Goal: Complete application form

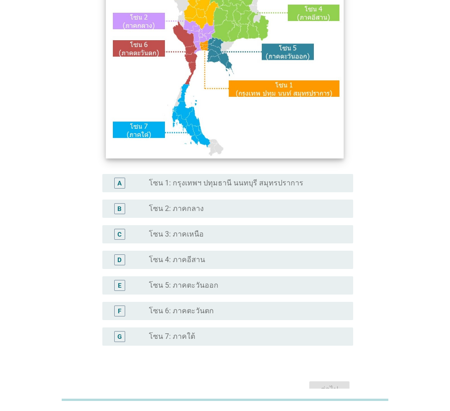
scroll to position [172, 0]
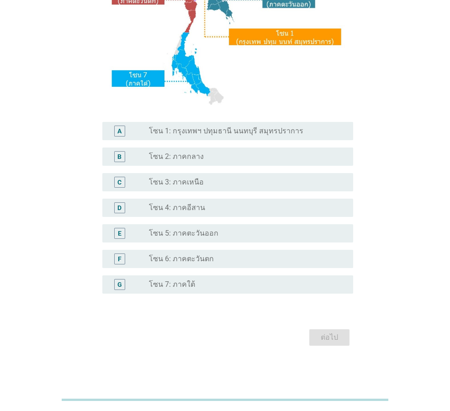
click at [205, 134] on label "โซน 1: กรุงเทพฯ ปทุมธานี นนทบุรี สมุทรปราการ" at bounding box center [226, 131] width 154 height 9
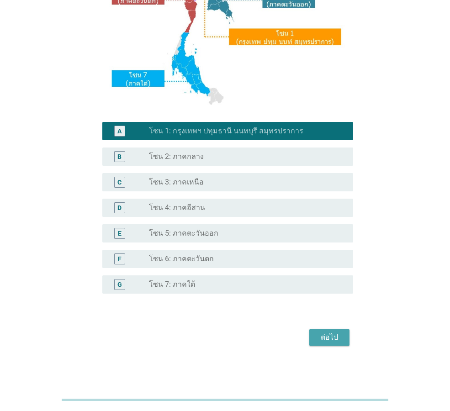
click at [330, 340] on div "ต่อไป" at bounding box center [330, 337] width 26 height 11
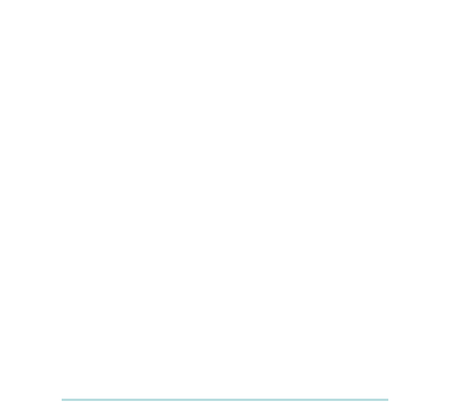
scroll to position [0, 0]
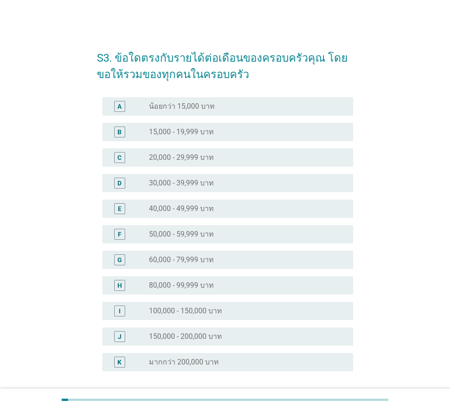
click at [216, 230] on div "radio_button_unchecked 50,000 - 59,999 บาท" at bounding box center [244, 234] width 190 height 9
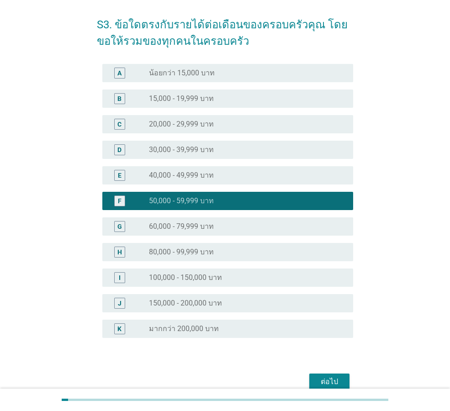
scroll to position [78, 0]
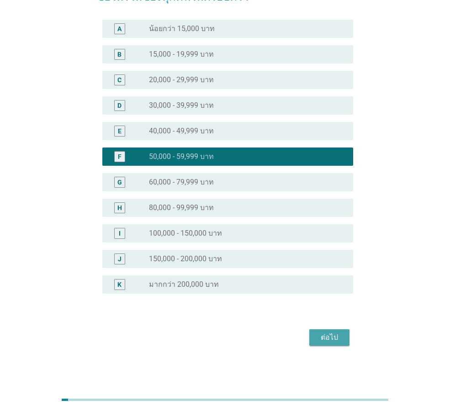
click at [336, 337] on div "ต่อไป" at bounding box center [330, 337] width 26 height 11
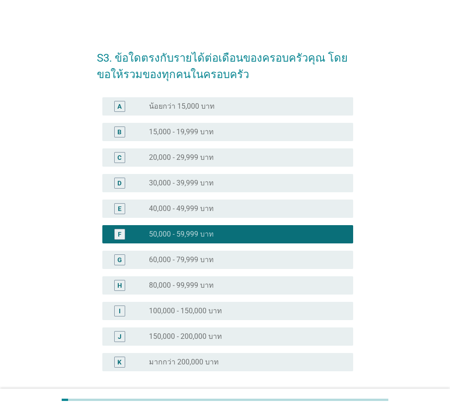
scroll to position [22, 0]
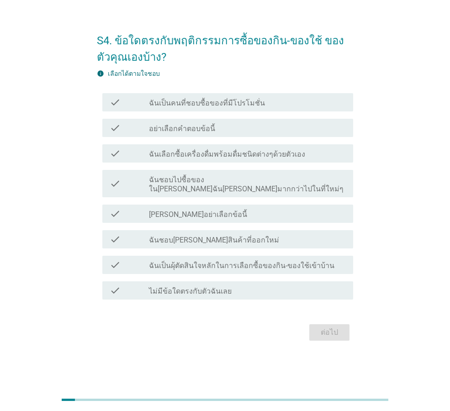
click at [212, 107] on label "ฉันเป็นคนที่ชอบซื้อของที่มีโปรโมชั่น" at bounding box center [207, 103] width 116 height 9
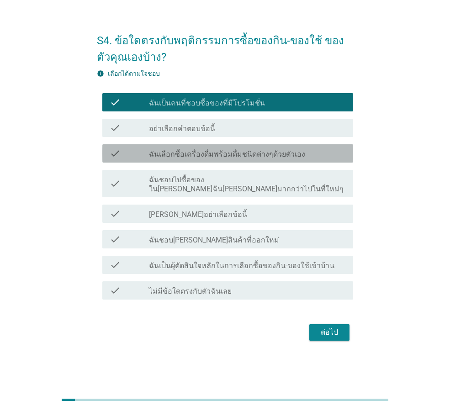
click at [215, 159] on label "ฉันเลือกซื้อเครื่องดื่มพร้อมดื่มชนิดต่างๆด้วยตัวเอง" at bounding box center [227, 154] width 156 height 9
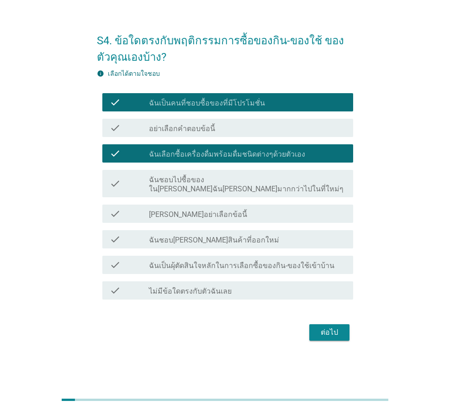
drag, startPoint x: 221, startPoint y: 183, endPoint x: 398, endPoint y: 220, distance: 180.2
click at [398, 220] on div "S4. ข้อใดตรงกับพฤติกรรมการซื้อของกิน-ของใช้ ของตัวคุณเองบ้าง? info เลือกได้ตามใ…" at bounding box center [225, 183] width 406 height 335
drag, startPoint x: 223, startPoint y: 265, endPoint x: 238, endPoint y: 234, distance: 34.1
click at [238, 234] on div "check check_box ฉันเป็นคนที่ชอบซื้อของที่มีโปรโมชั่น check check_box_outline_bl…" at bounding box center [225, 197] width 256 height 214
click at [238, 234] on div "check_box_outline_blank ฉันชอบ[PERSON_NAME]สินค้าที่ออกใหม่" at bounding box center [247, 239] width 197 height 11
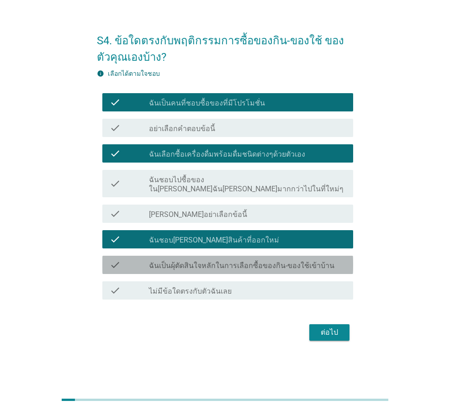
click at [244, 262] on label "ฉันเป็นผุ้ตัดสินใจหลักในการเลือกซื้อของกิน-ของใช้เข้าบ้าน" at bounding box center [242, 265] width 186 height 9
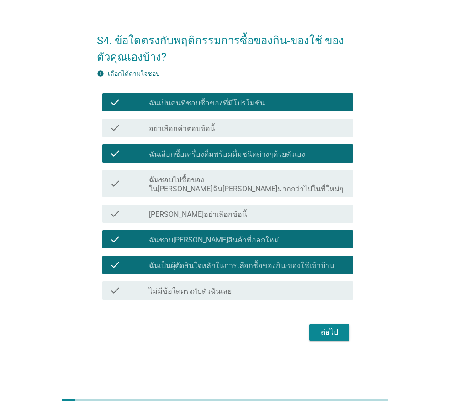
click at [302, 265] on label "ฉันเป็นผุ้ตัดสินใจหลักในการเลือกซื้อของกิน-ของใช้เข้าบ้าน" at bounding box center [242, 265] width 186 height 9
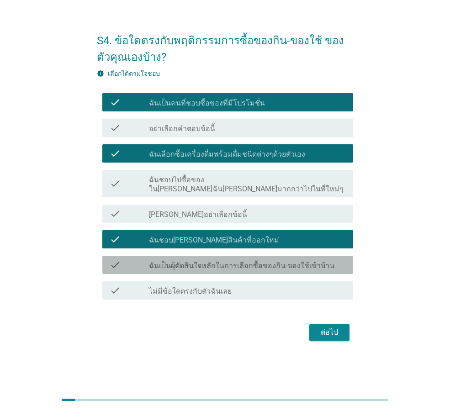
click at [303, 263] on label "ฉันเป็นผุ้ตัดสินใจหลักในการเลือกซื้อของกิน-ของใช้เข้าบ้าน" at bounding box center [242, 265] width 186 height 9
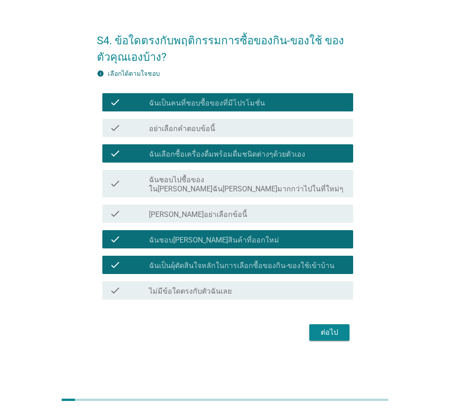
click at [303, 263] on label "ฉันเป็นผุ้ตัดสินใจหลักในการเลือกซื้อของกิน-ของใช้เข้าบ้าน" at bounding box center [242, 265] width 186 height 9
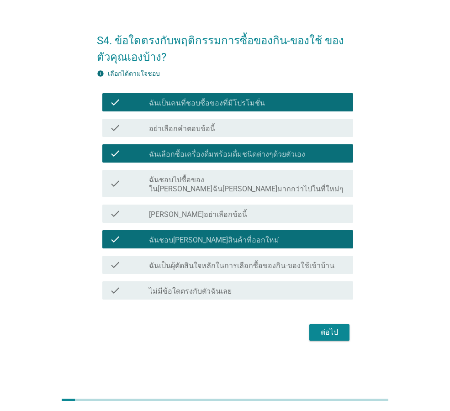
click at [321, 324] on button "ต่อไป" at bounding box center [329, 332] width 40 height 16
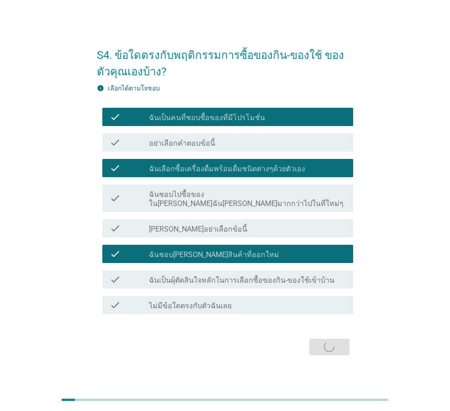
scroll to position [0, 0]
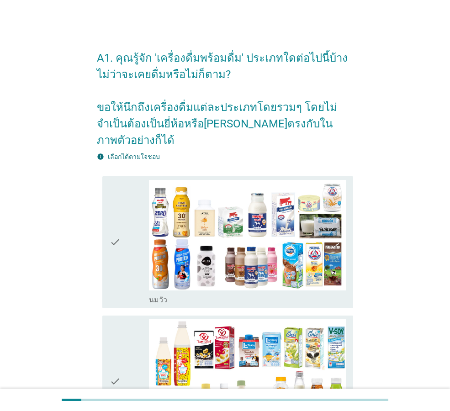
click at [118, 223] on icon "check" at bounding box center [115, 242] width 11 height 125
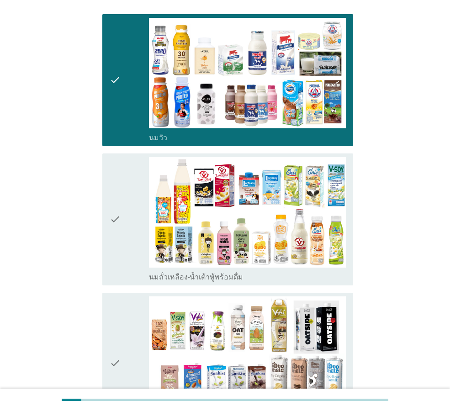
scroll to position [183, 0]
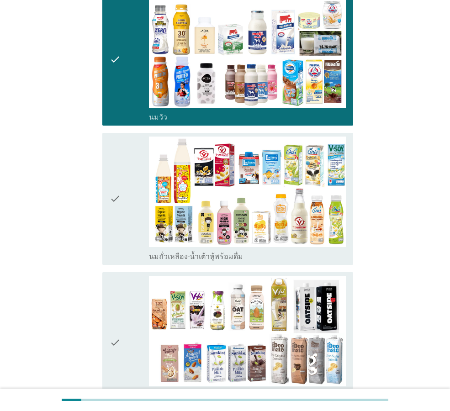
click at [117, 179] on icon "check" at bounding box center [115, 199] width 11 height 125
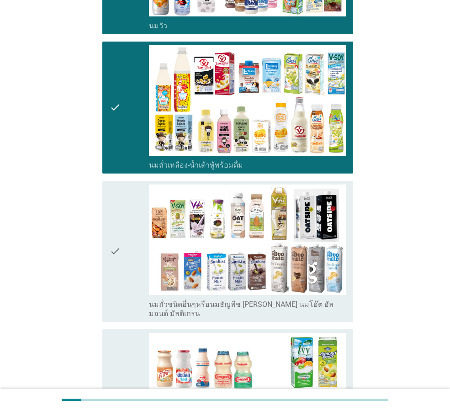
click at [113, 217] on icon "check" at bounding box center [115, 252] width 11 height 134
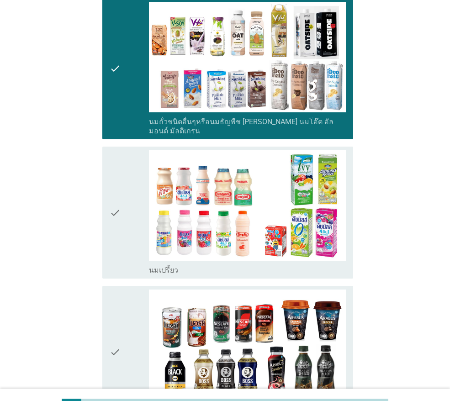
click at [113, 217] on icon "check" at bounding box center [115, 212] width 11 height 125
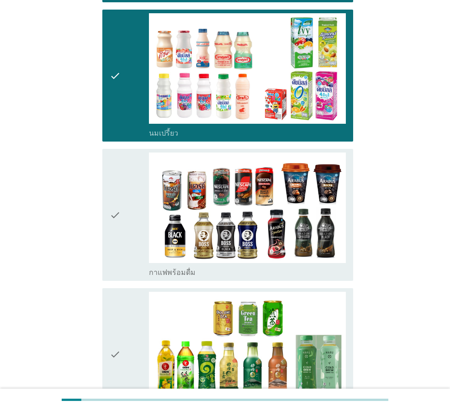
click at [113, 217] on icon "check" at bounding box center [115, 215] width 11 height 125
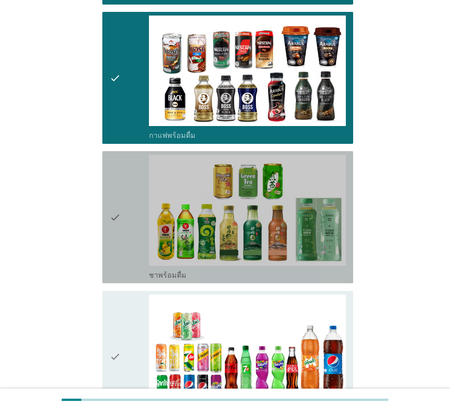
click at [113, 217] on icon "check" at bounding box center [115, 217] width 11 height 125
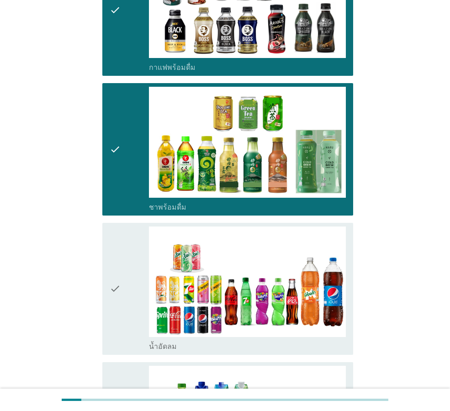
scroll to position [914, 0]
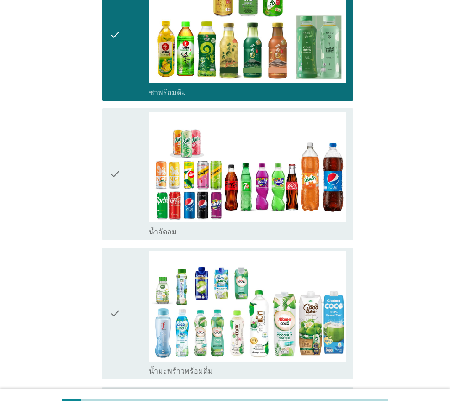
click at [114, 199] on icon "check" at bounding box center [115, 174] width 11 height 125
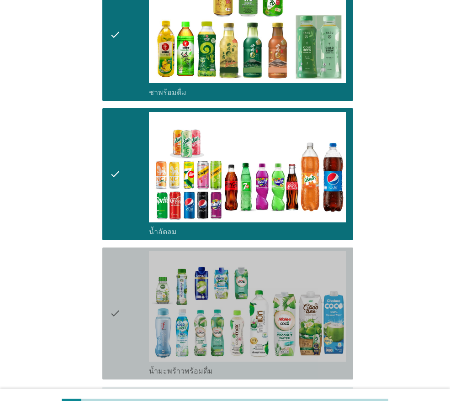
click at [102, 256] on div "check check_box_outline_blank น้ำมะพร้าวพร้อมดื่ม" at bounding box center [227, 314] width 251 height 132
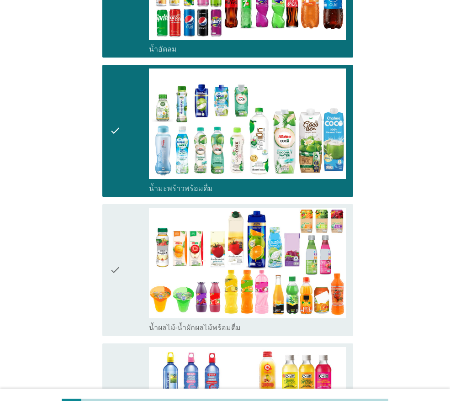
click at [117, 231] on icon "check" at bounding box center [115, 270] width 11 height 125
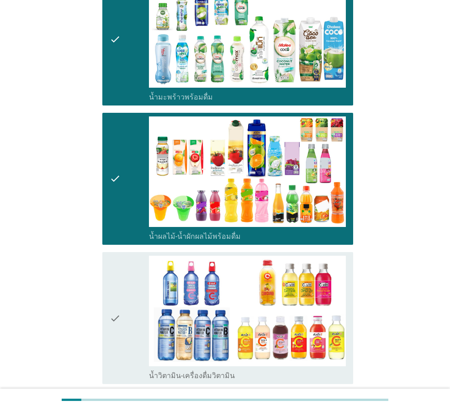
click at [120, 256] on icon "check" at bounding box center [115, 318] width 11 height 125
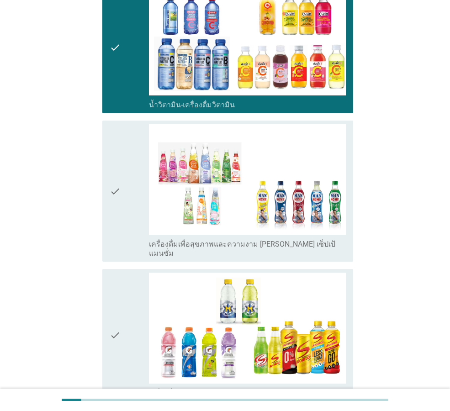
scroll to position [1462, 0]
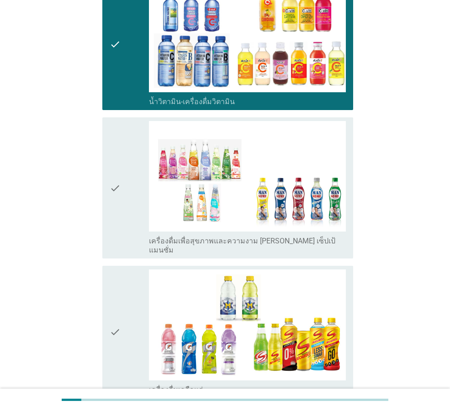
click at [127, 176] on div "check" at bounding box center [129, 188] width 39 height 134
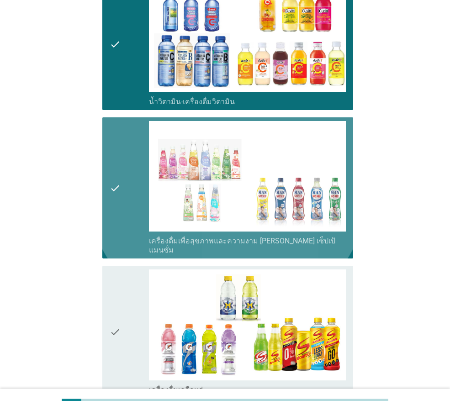
click at [127, 176] on div "check" at bounding box center [129, 188] width 39 height 134
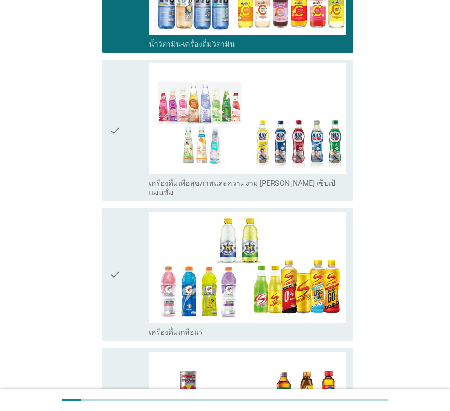
scroll to position [1554, 0]
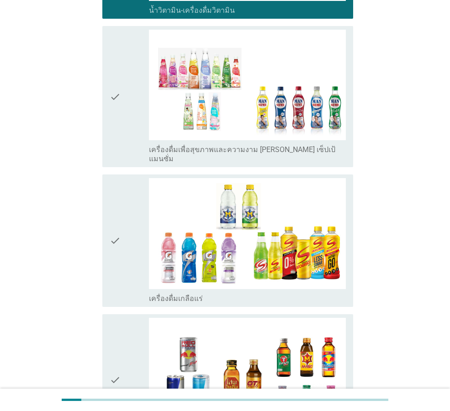
click at [123, 195] on div "check" at bounding box center [129, 240] width 39 height 125
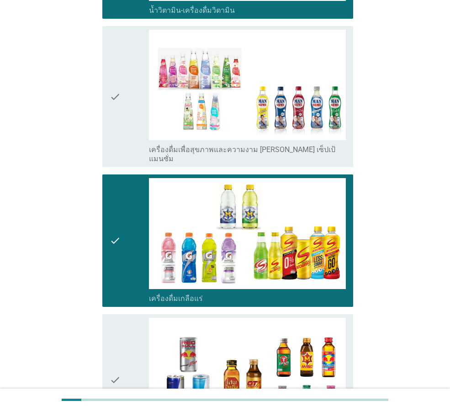
click at [123, 195] on div "check" at bounding box center [129, 240] width 39 height 125
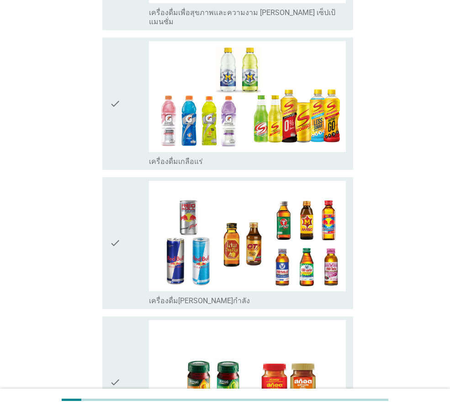
click at [123, 195] on div "check" at bounding box center [129, 243] width 39 height 125
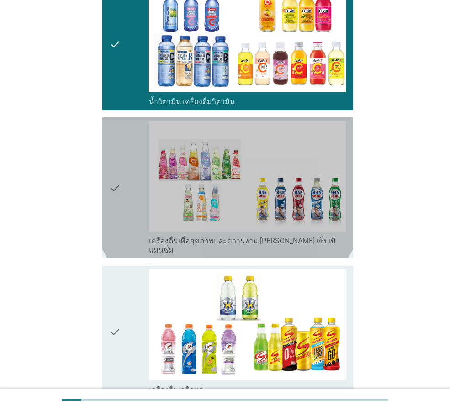
click at [123, 193] on div "check" at bounding box center [129, 188] width 39 height 134
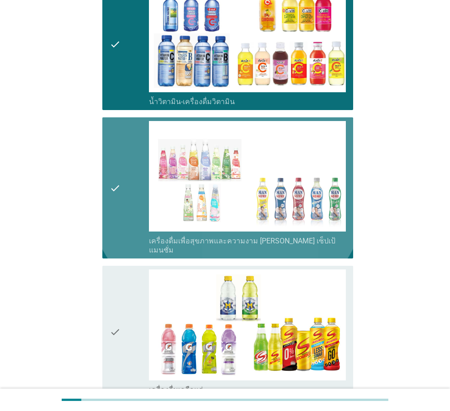
click at [105, 266] on div "check check_box_outline_blank เครื่องดื่มเกลือแร่" at bounding box center [227, 332] width 251 height 132
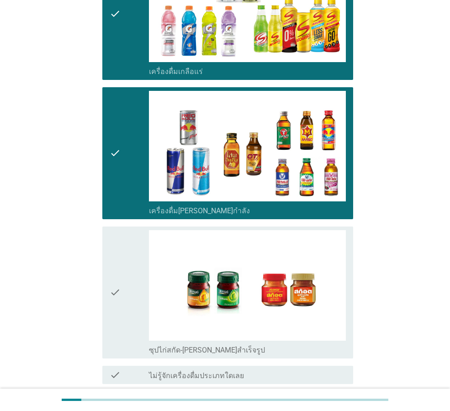
scroll to position [1825, 0]
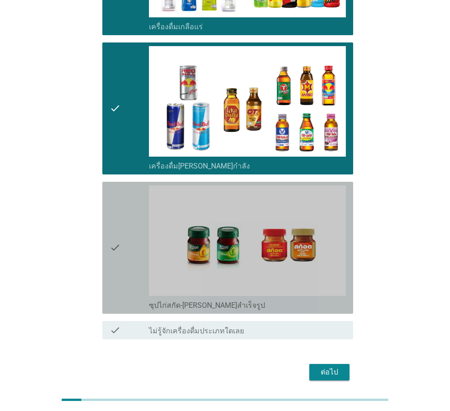
click at [117, 218] on icon "check" at bounding box center [115, 248] width 11 height 125
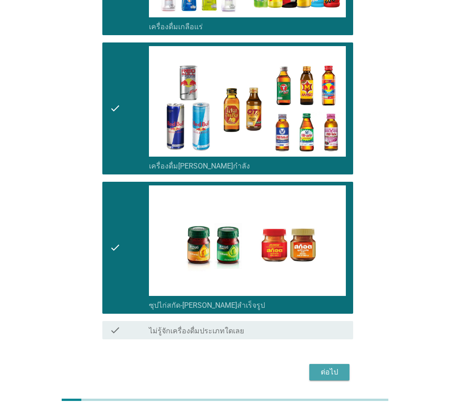
click at [327, 367] on div "ต่อไป" at bounding box center [330, 372] width 26 height 11
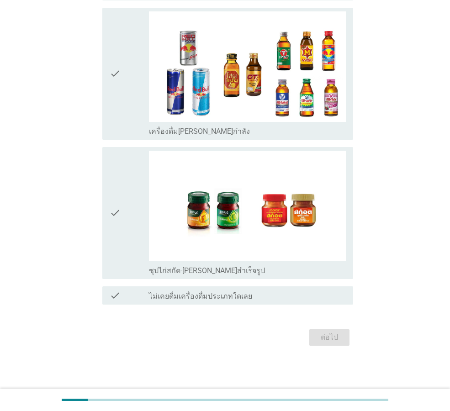
scroll to position [0, 0]
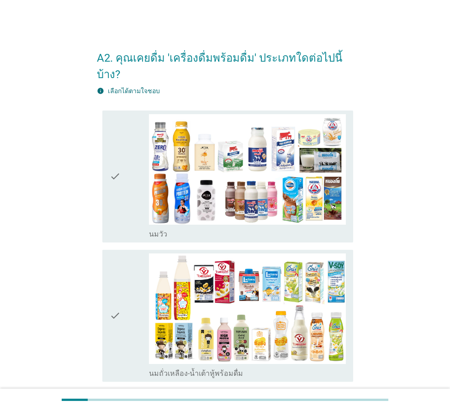
click at [115, 178] on icon "check" at bounding box center [115, 176] width 11 height 125
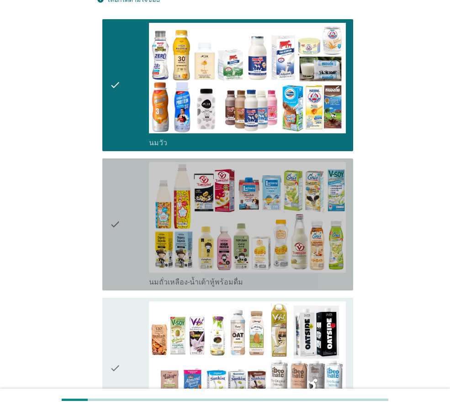
click at [117, 192] on icon "check" at bounding box center [115, 224] width 11 height 125
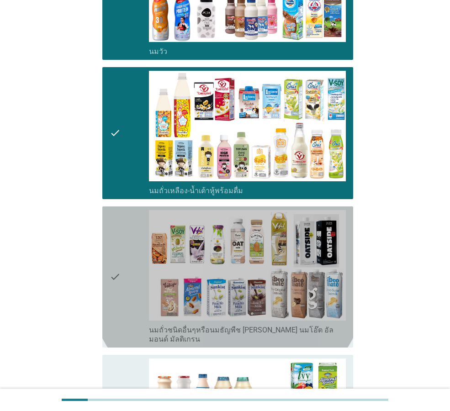
click at [118, 210] on icon "check" at bounding box center [115, 277] width 11 height 134
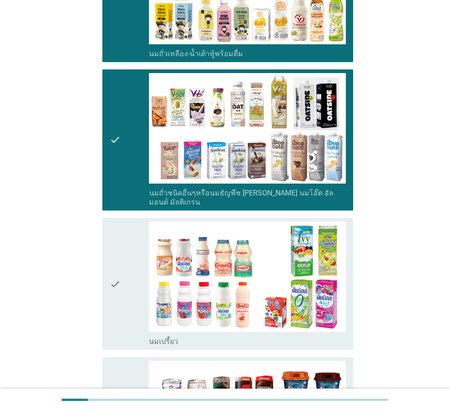
click at [118, 222] on icon "check" at bounding box center [115, 284] width 11 height 125
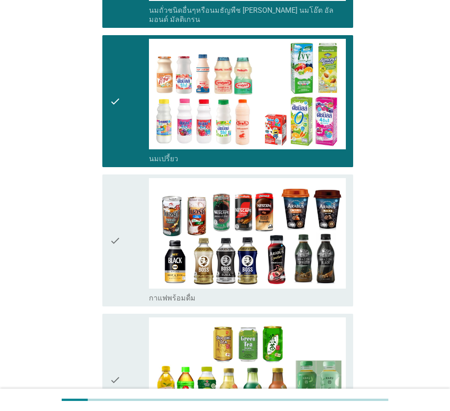
click at [118, 202] on icon "check" at bounding box center [115, 240] width 11 height 125
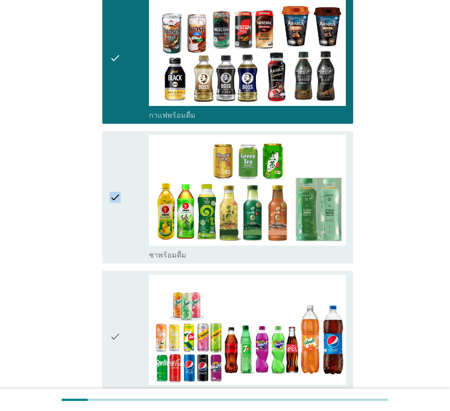
click at [118, 202] on icon "check" at bounding box center [115, 197] width 11 height 125
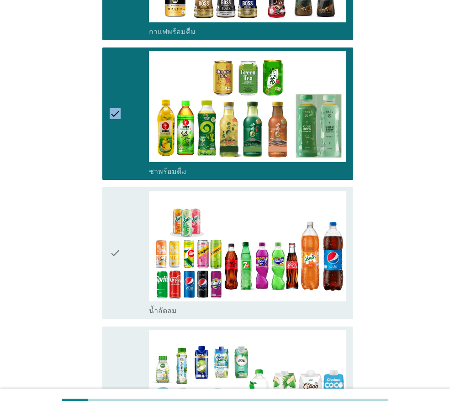
scroll to position [914, 0]
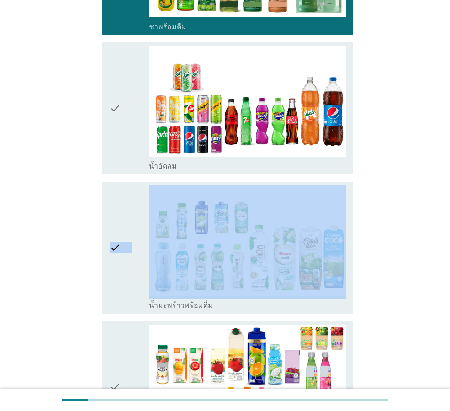
click at [118, 202] on icon "check" at bounding box center [115, 248] width 11 height 125
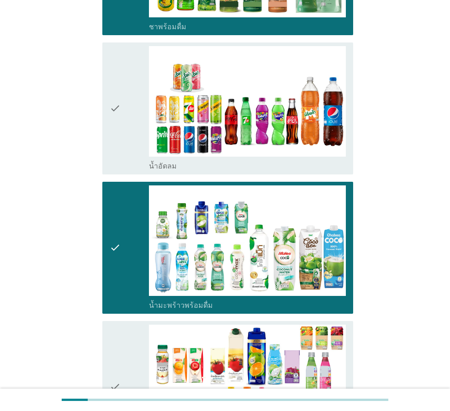
drag, startPoint x: 118, startPoint y: 202, endPoint x: 117, endPoint y: 101, distance: 101.5
click at [117, 101] on icon "check" at bounding box center [115, 108] width 11 height 125
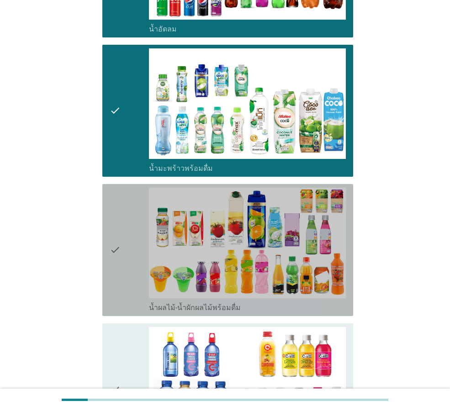
click at [123, 215] on div "check" at bounding box center [129, 250] width 39 height 125
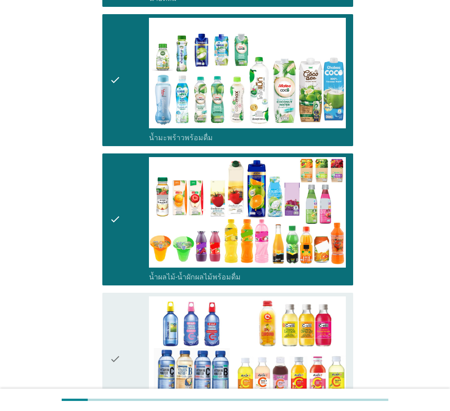
scroll to position [1279, 0]
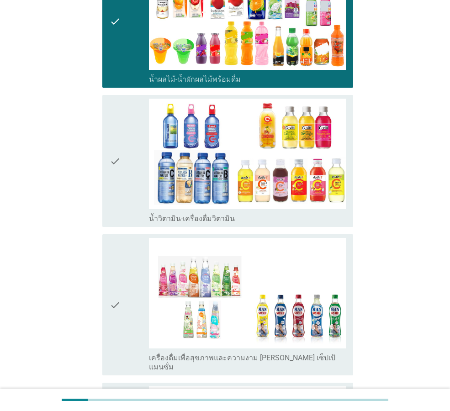
click at [123, 148] on div "check" at bounding box center [129, 161] width 39 height 125
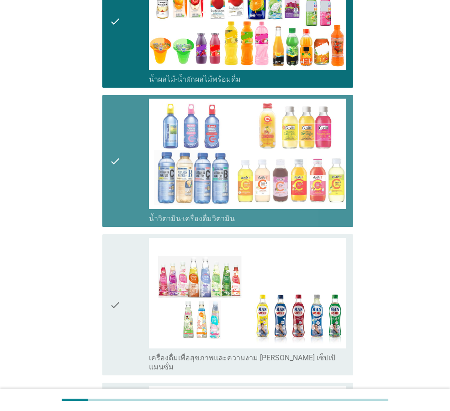
click at [115, 238] on icon "check" at bounding box center [115, 305] width 11 height 134
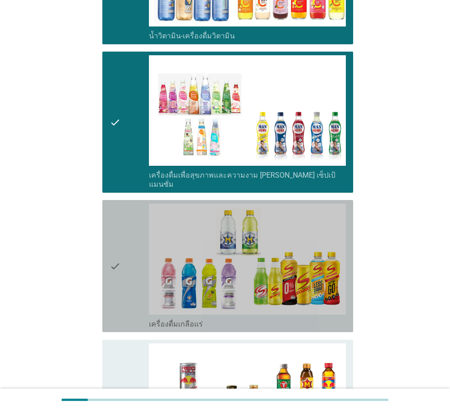
click at [118, 219] on icon "check" at bounding box center [115, 266] width 11 height 125
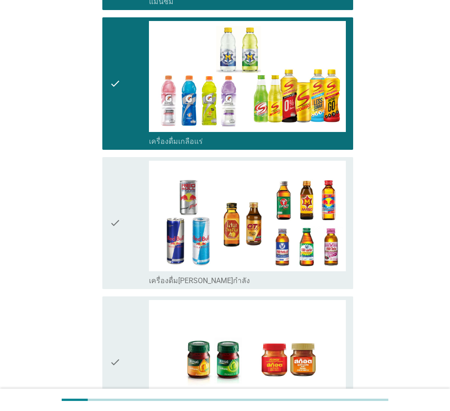
click at [118, 219] on icon "check" at bounding box center [115, 223] width 11 height 125
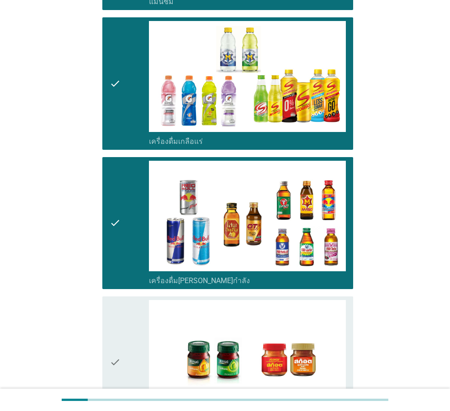
scroll to position [1760, 0]
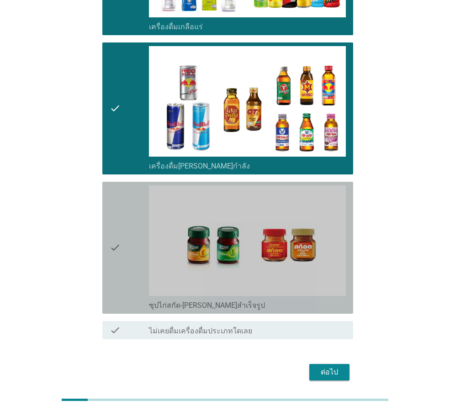
click at [118, 217] on icon "check" at bounding box center [115, 248] width 11 height 125
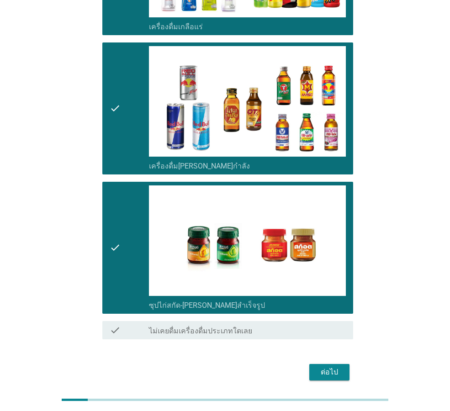
click at [327, 367] on div "ต่อไป" at bounding box center [330, 372] width 26 height 11
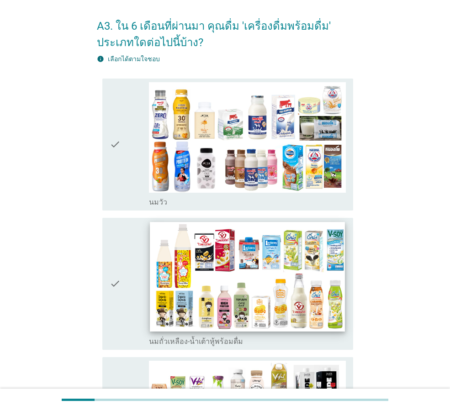
scroll to position [0, 0]
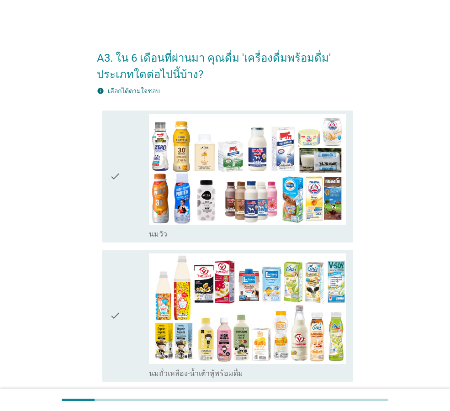
click at [124, 158] on div "check" at bounding box center [129, 176] width 39 height 125
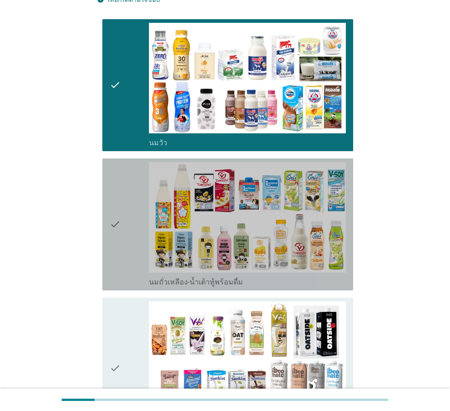
click at [125, 187] on div "check" at bounding box center [129, 224] width 39 height 125
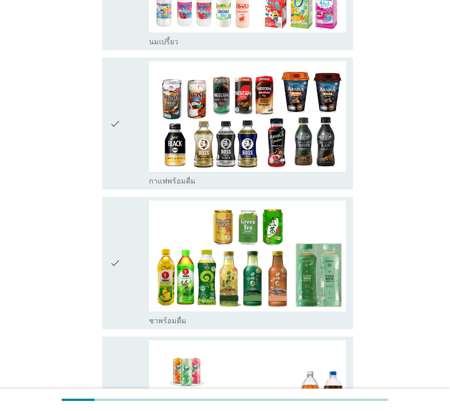
scroll to position [640, 0]
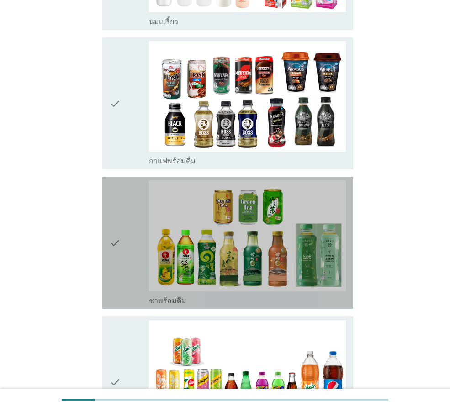
click at [125, 187] on div "check" at bounding box center [129, 242] width 39 height 125
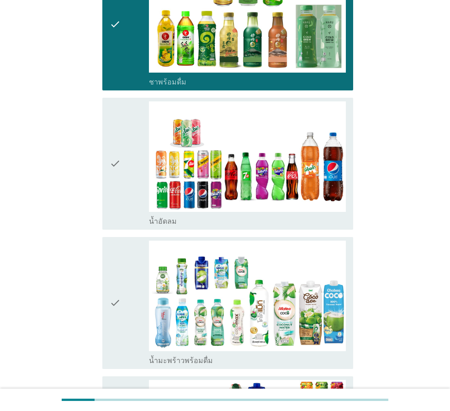
scroll to position [868, 0]
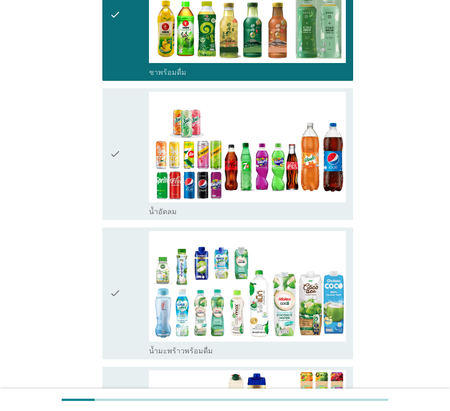
click at [125, 187] on div "check" at bounding box center [129, 154] width 39 height 125
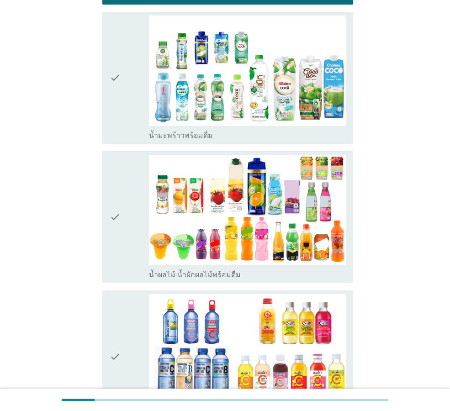
scroll to position [1097, 0]
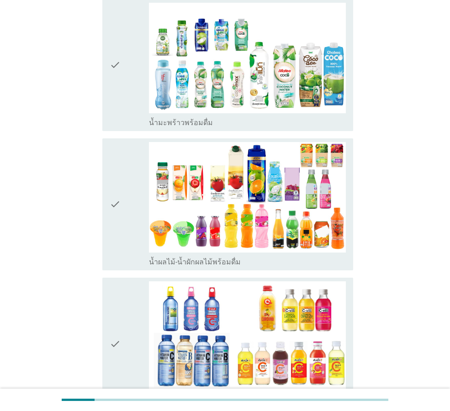
click at [125, 187] on div "check" at bounding box center [129, 204] width 39 height 125
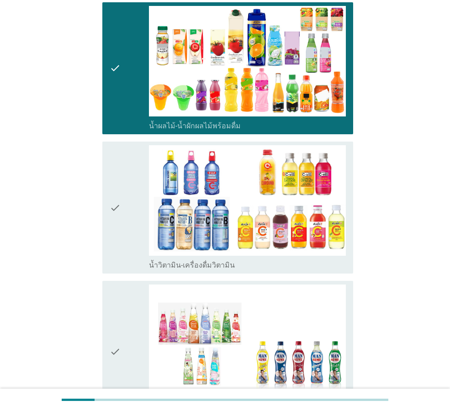
scroll to position [1279, 0]
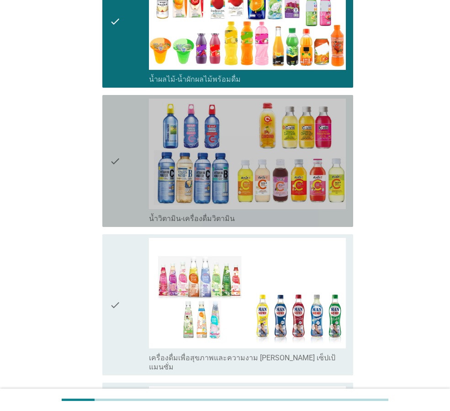
click at [125, 187] on div "check" at bounding box center [129, 161] width 39 height 125
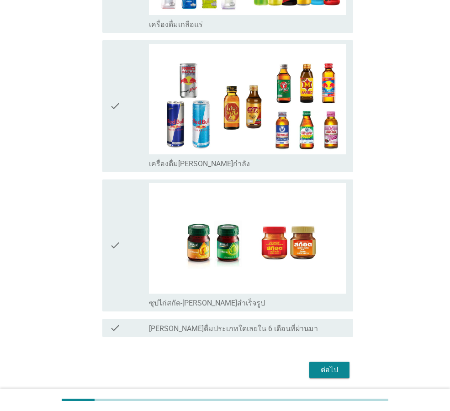
scroll to position [1776, 0]
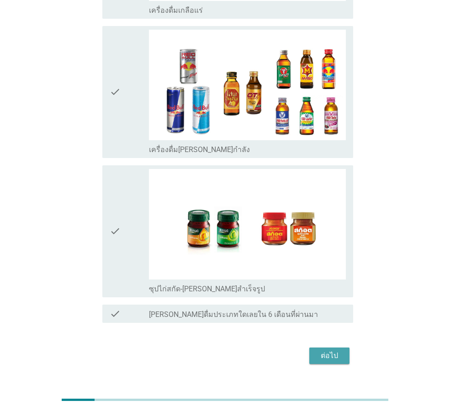
click at [332, 350] on div "ต่อไป" at bounding box center [330, 355] width 26 height 11
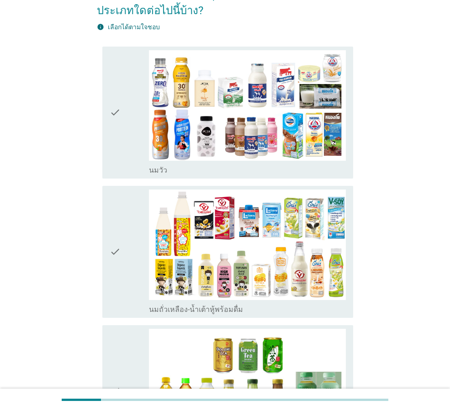
scroll to position [91, 0]
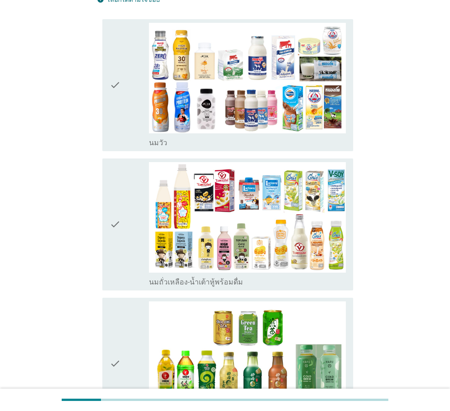
click at [121, 96] on div "check" at bounding box center [129, 85] width 39 height 125
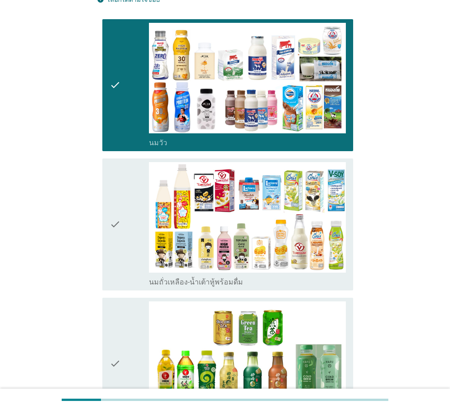
click at [138, 196] on div "check" at bounding box center [129, 224] width 39 height 125
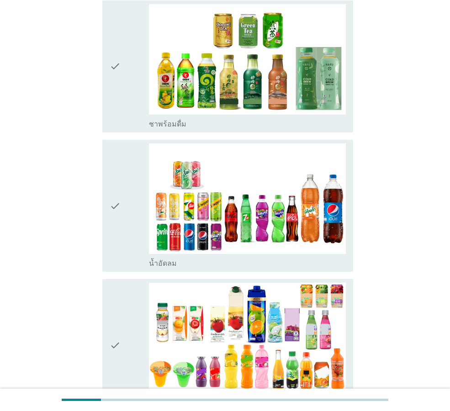
scroll to position [457, 0]
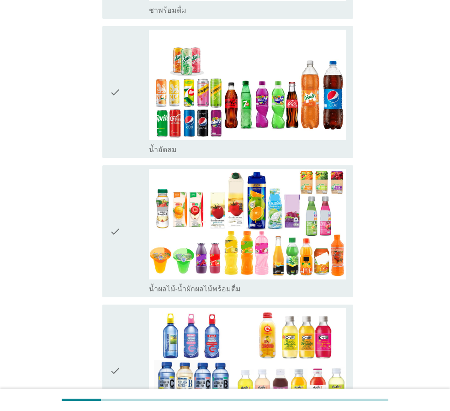
click at [125, 189] on div "check" at bounding box center [129, 231] width 39 height 125
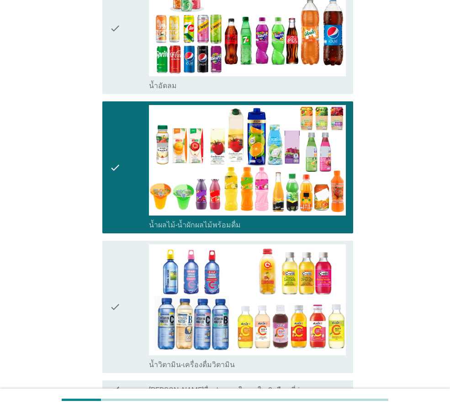
scroll to position [640, 0]
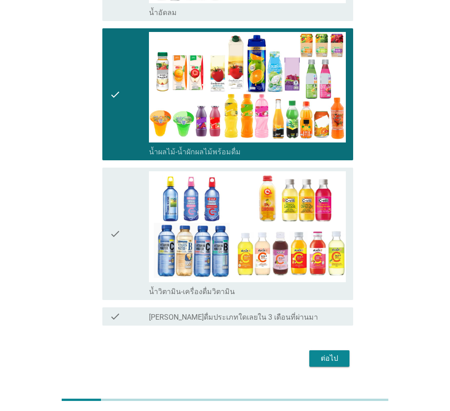
click at [327, 357] on div "ต่อไป" at bounding box center [330, 358] width 26 height 11
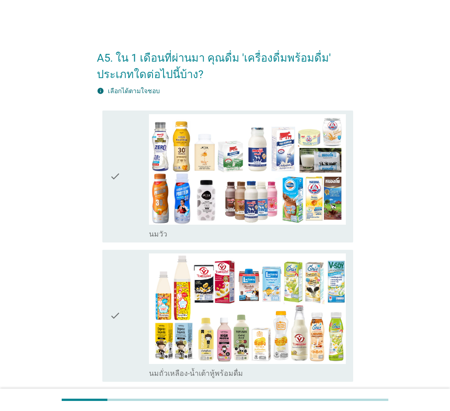
click at [121, 211] on div "check" at bounding box center [129, 176] width 39 height 125
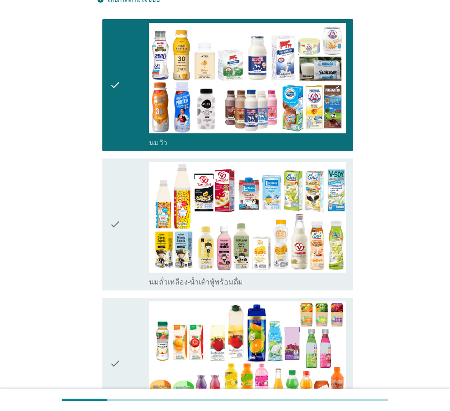
click at [122, 217] on div "check" at bounding box center [129, 224] width 39 height 125
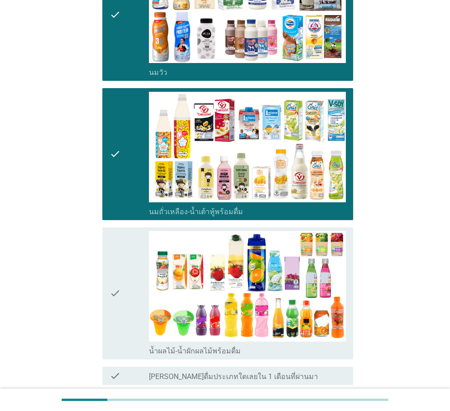
scroll to position [243, 0]
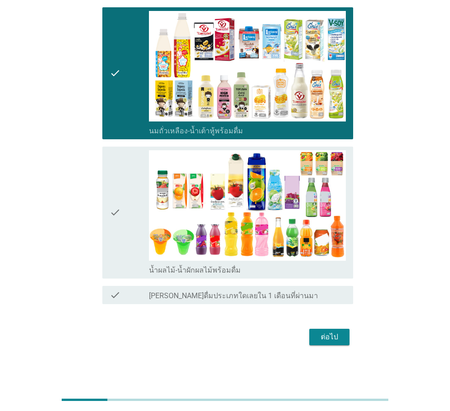
click at [326, 341] on div "ต่อไป" at bounding box center [330, 337] width 26 height 11
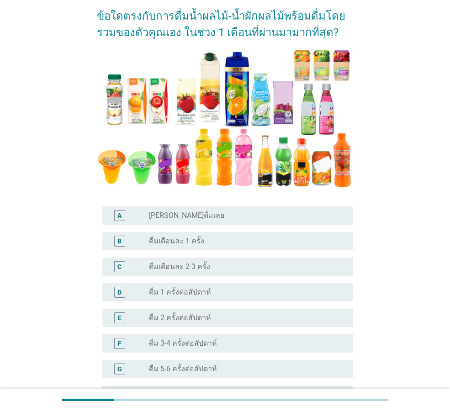
scroll to position [137, 0]
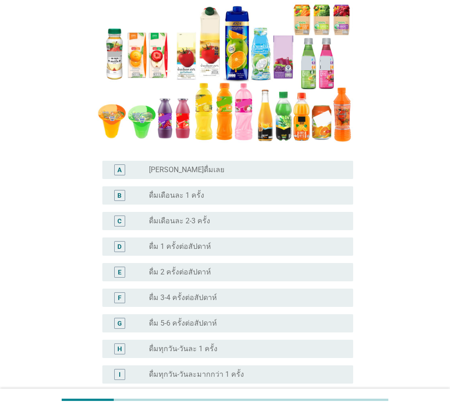
click at [225, 242] on div "radio_button_unchecked ดื่ม 1 ครั้งต่อสัปดาห์" at bounding box center [244, 246] width 190 height 9
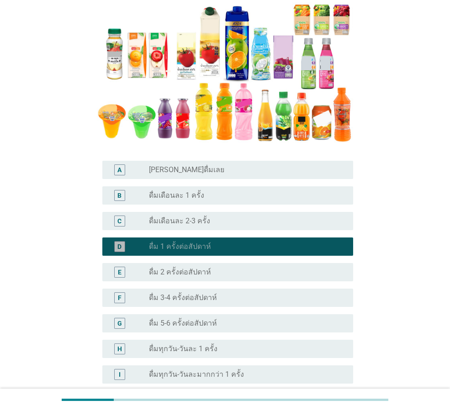
click at [225, 242] on div "radio_button_checked ดื่ม 1 ครั้งต่อสัปดาห์" at bounding box center [244, 246] width 190 height 9
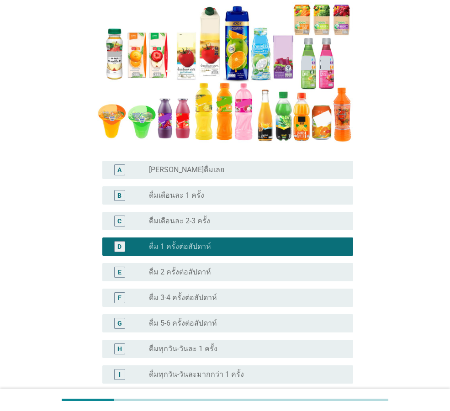
click at [225, 192] on div "radio_button_unchecked ดื่มเดือนละ 1 ครั้ง" at bounding box center [244, 195] width 190 height 9
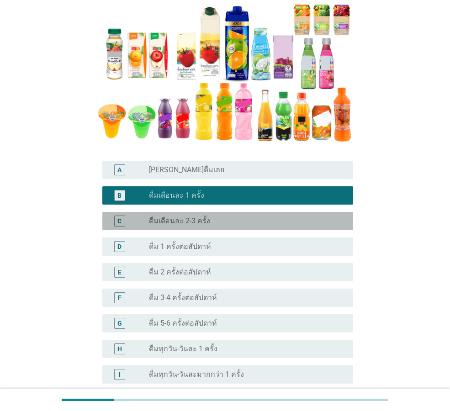
click at [221, 222] on div "radio_button_unchecked ดื่มเดือนละ 2-3 ครั้ง" at bounding box center [244, 221] width 190 height 9
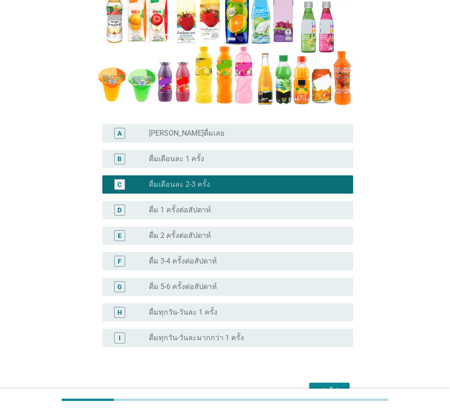
scroll to position [227, 0]
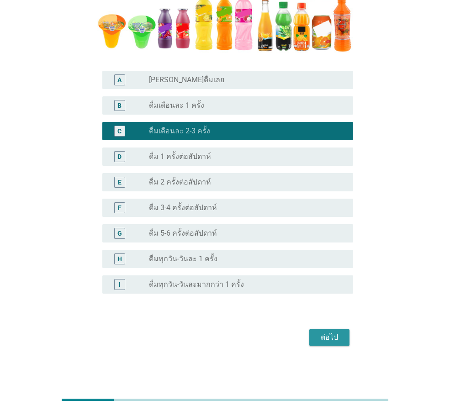
click at [327, 332] on button "ต่อไป" at bounding box center [329, 337] width 40 height 16
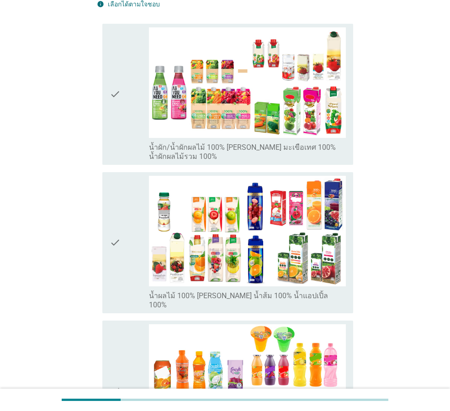
scroll to position [137, 0]
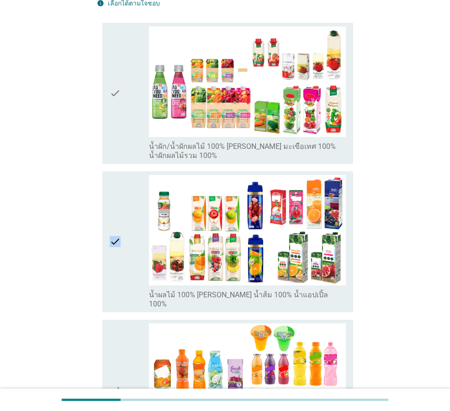
drag, startPoint x: 123, startPoint y: 217, endPoint x: 59, endPoint y: 214, distance: 63.6
click at [59, 214] on div "A7. หากแบ่งน้ำผลไม้-น้ำผักผลไม้พร้อมดื่มพร้อมดื่มออกเป็นประเภทย่อยต่างๆต่อไปนี้…" at bounding box center [225, 304] width 406 height 816
click at [402, 237] on div "A7. หากแบ่งน้ำผลไม้-น้ำผักผลไม้พร้อมดื่มพร้อมดื่มออกเป็นประเภทย่อยต่างๆต่อไปนี้…" at bounding box center [225, 304] width 406 height 816
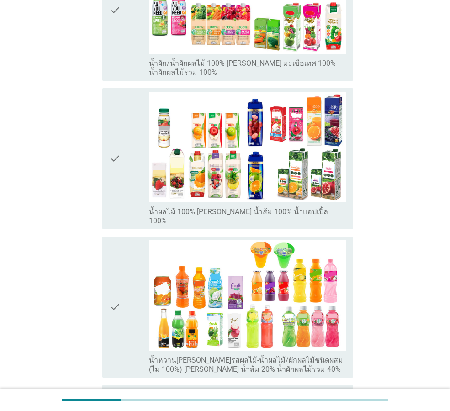
scroll to position [228, 0]
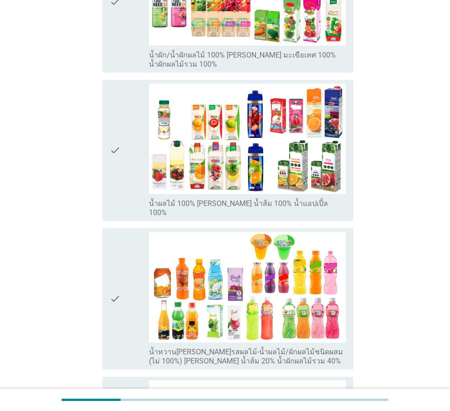
click at [117, 135] on icon "check" at bounding box center [115, 151] width 11 height 134
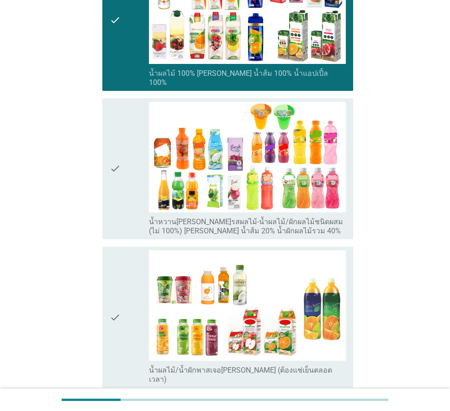
scroll to position [457, 0]
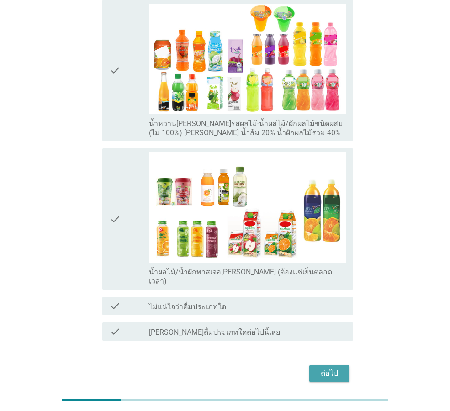
click at [326, 368] on div "ต่อไป" at bounding box center [330, 373] width 26 height 11
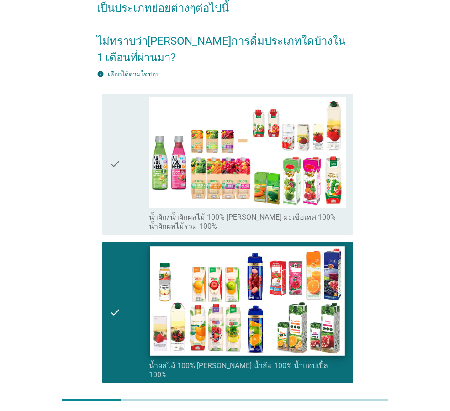
scroll to position [0, 0]
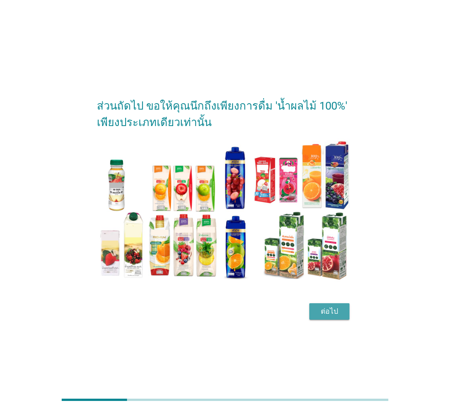
click at [324, 312] on div "ต่อไป" at bounding box center [330, 311] width 26 height 11
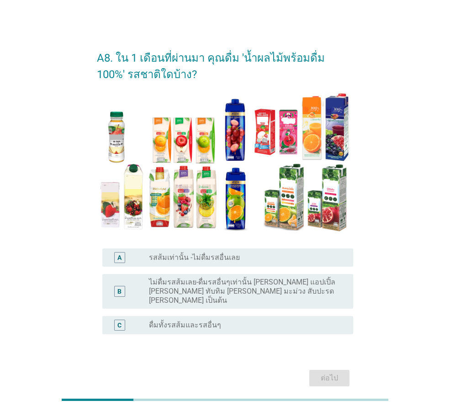
scroll to position [32, 0]
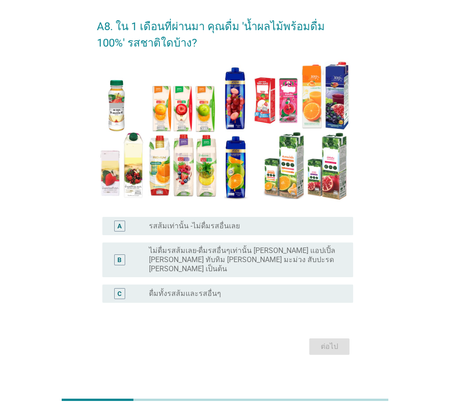
click at [225, 249] on label "ไม่ดื่มรสส้มเลย-ดื่มรสอื่นๆเท่านั้น [PERSON_NAME] แอปเปิ้ล [PERSON_NAME] ทับทิม…" at bounding box center [244, 259] width 190 height 27
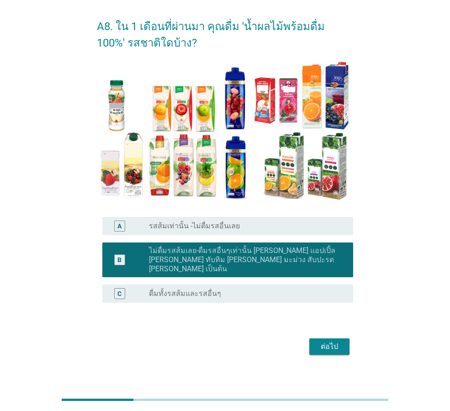
click at [258, 226] on div "radio_button_unchecked รสส้มเท่านั้น -ไม่ดื่มรสอื่นเลย" at bounding box center [244, 226] width 190 height 9
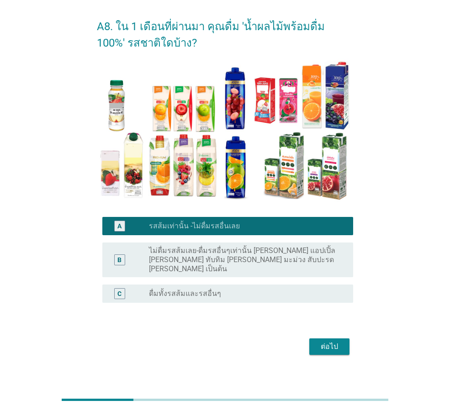
click at [243, 292] on div "C radio_button_unchecked ดื่มทั้งรสส้มและรสอื่นๆ" at bounding box center [227, 294] width 251 height 18
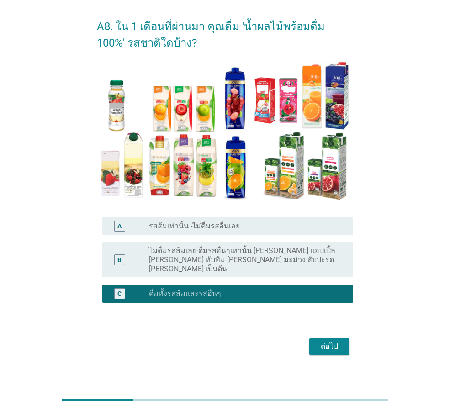
click at [315, 339] on button "ต่อไป" at bounding box center [329, 347] width 40 height 16
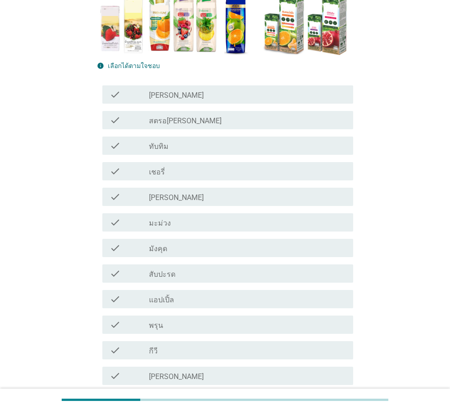
scroll to position [183, 0]
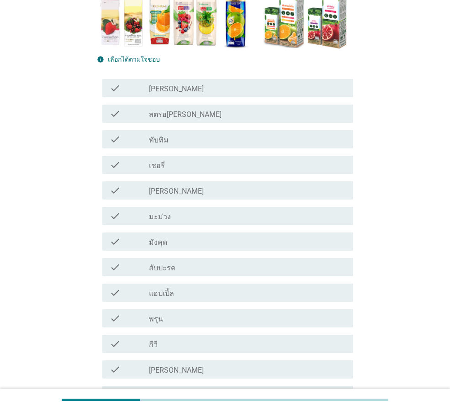
click at [193, 197] on div "check check_box_outline_blank [PERSON_NAME]" at bounding box center [227, 190] width 251 height 18
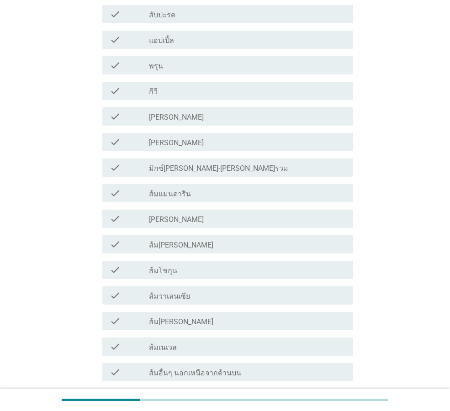
scroll to position [457, 0]
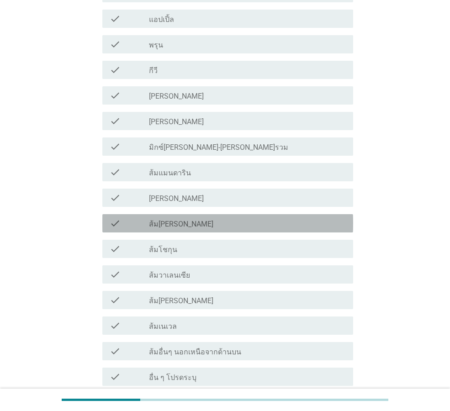
click at [204, 225] on div "check_box_outline_blank ส้ม[PERSON_NAME]" at bounding box center [247, 223] width 197 height 11
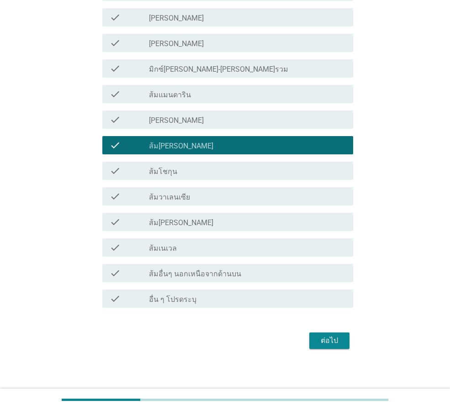
scroll to position [538, 0]
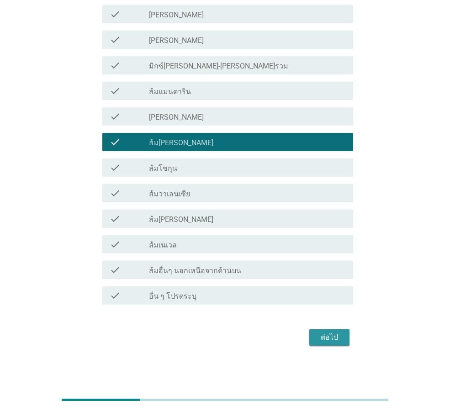
click at [322, 334] on div "ต่อไป" at bounding box center [330, 337] width 26 height 11
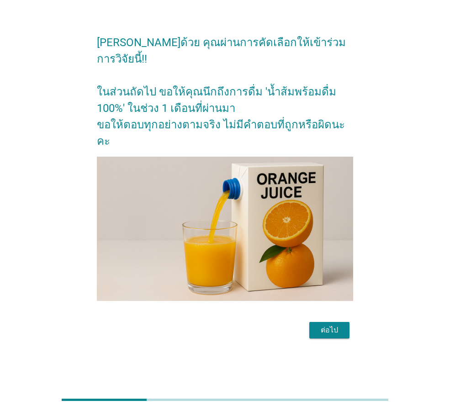
scroll to position [0, 0]
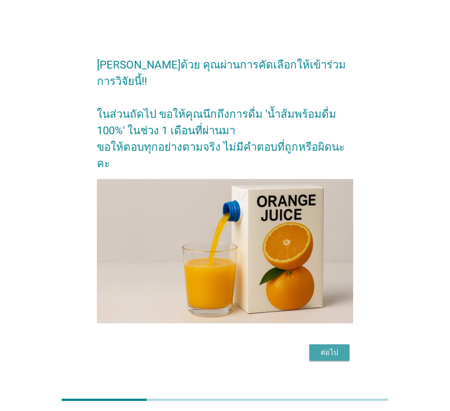
click at [326, 347] on div "ต่อไป" at bounding box center [330, 352] width 26 height 11
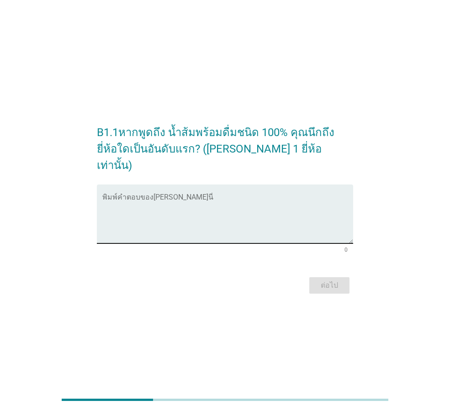
click at [214, 214] on textarea "พิมพ์คำตอบของคุณ ที่นี่" at bounding box center [227, 220] width 251 height 48
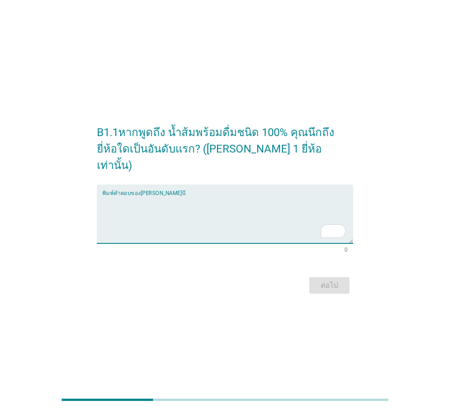
click at [198, 205] on textarea "To enrich screen reader interactions, please activate Accessibility in Grammarl…" at bounding box center [227, 220] width 251 height 48
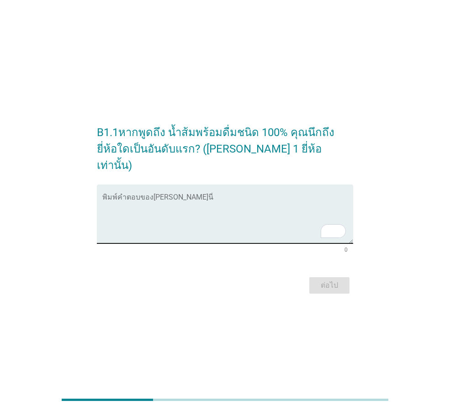
drag, startPoint x: 281, startPoint y: 166, endPoint x: 274, endPoint y: 180, distance: 15.9
click at [281, 166] on form "B1.1หากพูดถึง น้ำส้มพร้อมดื่มชนิด 100% คุณนึกถึงยี่ห้อใดเป็นอันดับแรก? ([PERSON…" at bounding box center [225, 205] width 256 height 181
click at [242, 205] on textarea "To enrich screen reader interactions, please activate Accessibility in Grammarl…" at bounding box center [227, 220] width 251 height 48
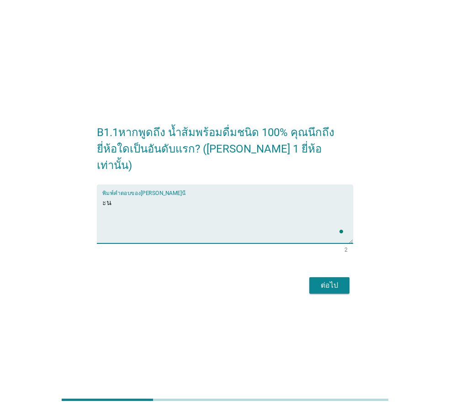
type textarea "ะ"
type textarea "ท"
type textarea "tipco"
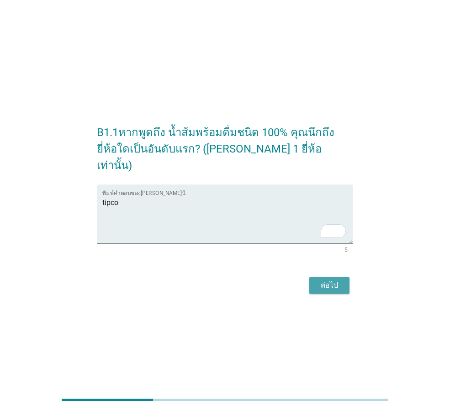
click at [331, 280] on div "ต่อไป" at bounding box center [330, 285] width 26 height 11
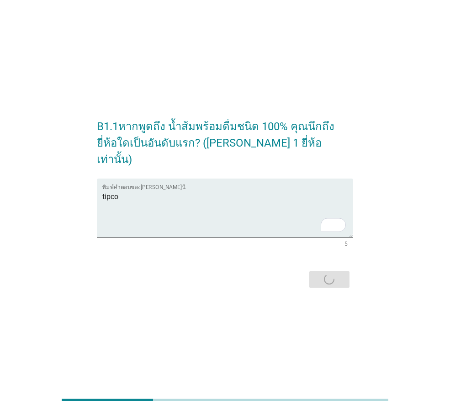
scroll to position [11, 0]
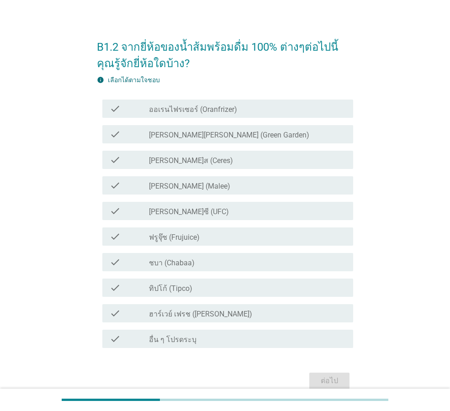
click at [203, 287] on div "check_box_outline_blank ทิปโก้ (Tipco)" at bounding box center [247, 287] width 197 height 11
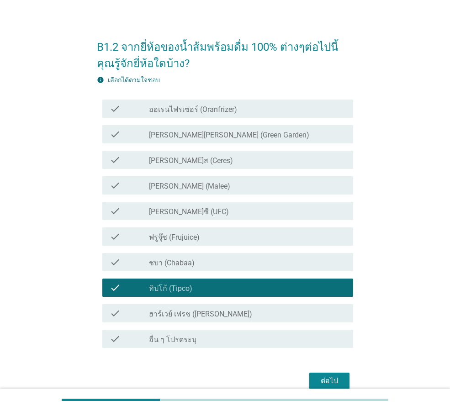
click at [221, 184] on div "check_box_outline_blank [PERSON_NAME] (Malee)" at bounding box center [247, 185] width 197 height 11
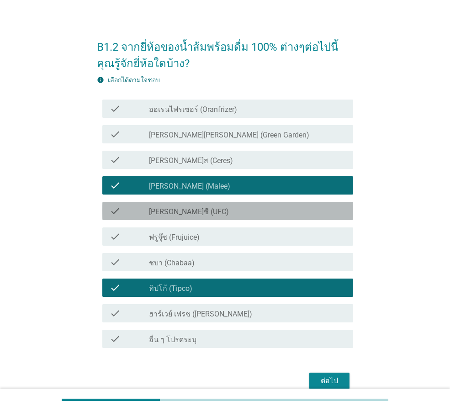
click at [216, 210] on div "check_box_outline_blank [PERSON_NAME]ซี (UFC)" at bounding box center [247, 211] width 197 height 11
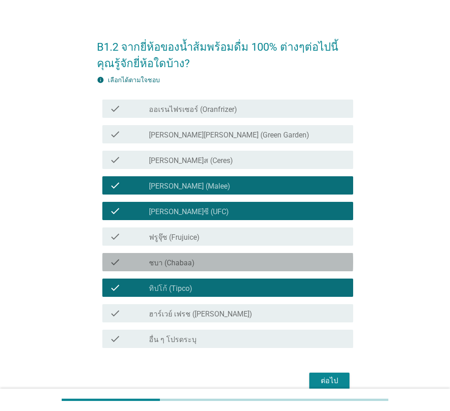
click at [208, 268] on div "check check_box_outline_blank ชบา (Chabaa)" at bounding box center [227, 262] width 251 height 18
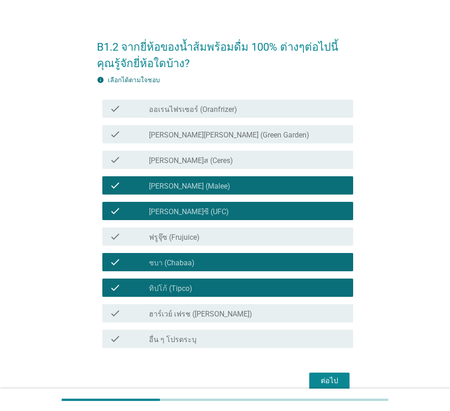
click at [318, 374] on button "ต่อไป" at bounding box center [329, 381] width 40 height 16
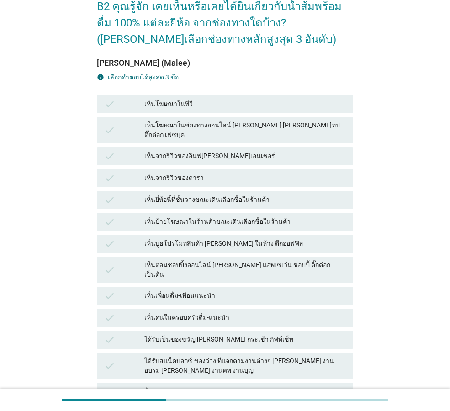
scroll to position [0, 0]
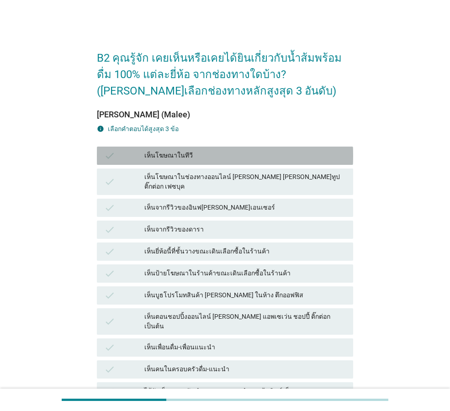
click at [228, 156] on div "เห็นโฆษณาในทีวี" at bounding box center [245, 155] width 202 height 11
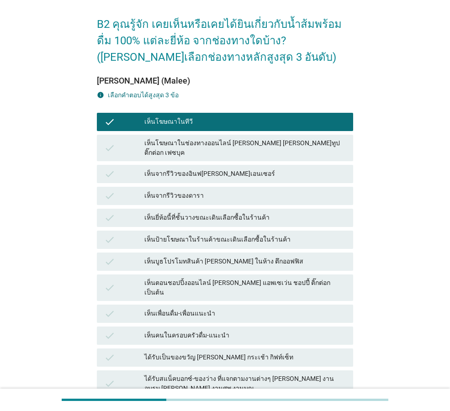
scroll to position [91, 0]
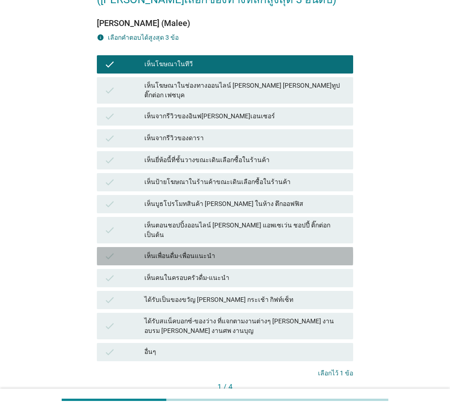
click at [244, 251] on div "เห็นเพื่อนดื่ม-เพื่อนแนะนำ" at bounding box center [245, 256] width 202 height 11
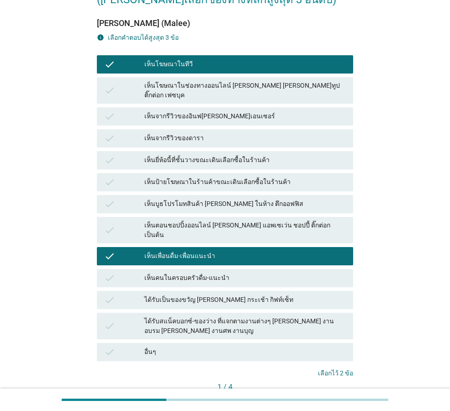
click at [240, 273] on div "เห็นคนในครอบครัวดื่ม-แนะนำ" at bounding box center [245, 278] width 202 height 11
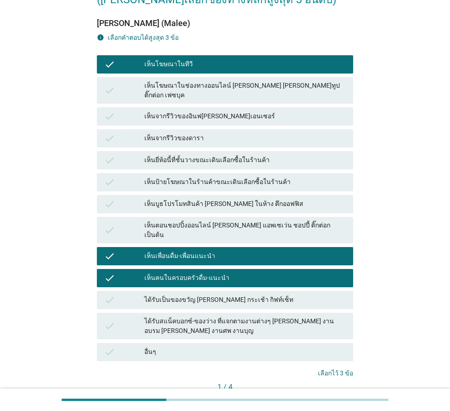
click at [285, 295] on div "ได้รับเป็นของขวัญ [PERSON_NAME] กระเช้า กิฟท์เซ็ท" at bounding box center [245, 300] width 202 height 11
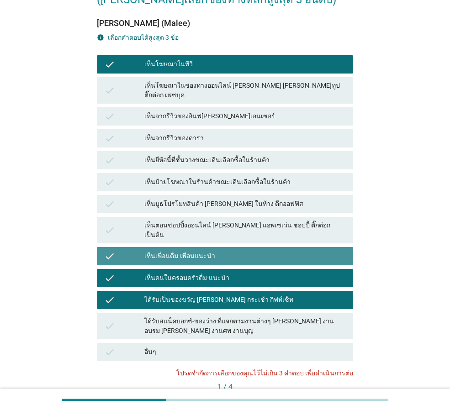
click at [241, 251] on div "เห็นเพื่อนดื่ม-เพื่อนแนะนำ" at bounding box center [245, 256] width 202 height 11
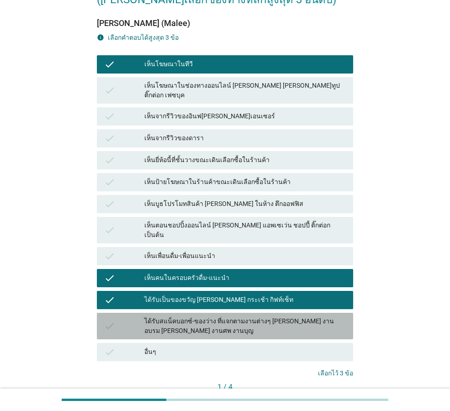
click at [232, 317] on div "ได้รับสแน็คบอกซ์-ของว่าง ที่แจกตามงานต่างๆ [PERSON_NAME] งานอบรม [PERSON_NAME] …" at bounding box center [245, 326] width 202 height 19
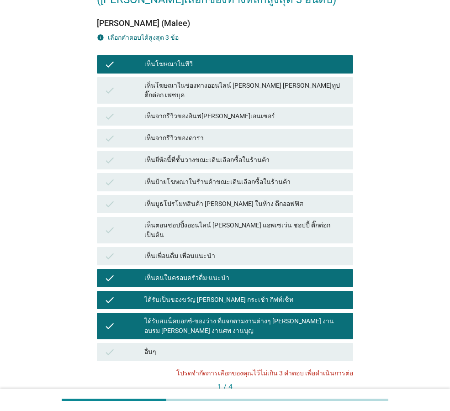
click at [233, 66] on div "เห็นโฆษณาในทีวี" at bounding box center [245, 64] width 202 height 11
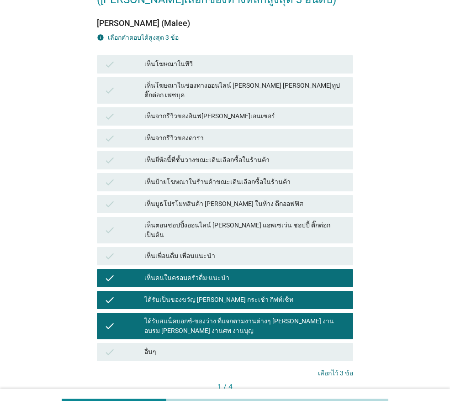
click at [336, 398] on div "ต่อไป" at bounding box center [333, 403] width 26 height 10
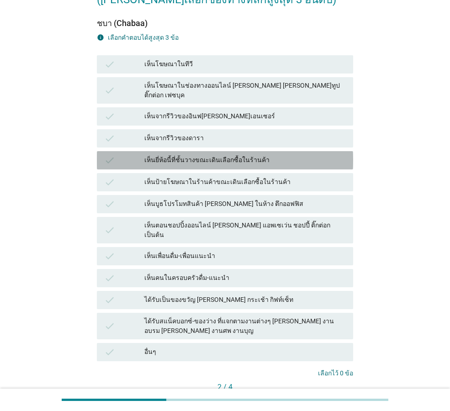
click at [251, 155] on div "เห็นยี่ห้อนี้ที่ชั้นวางขณะเดินเลือกซื้อในร้านค้า" at bounding box center [245, 160] width 202 height 11
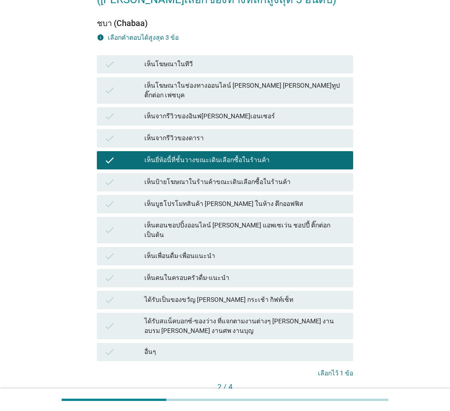
click at [341, 398] on div "ต่อไป" at bounding box center [333, 403] width 26 height 10
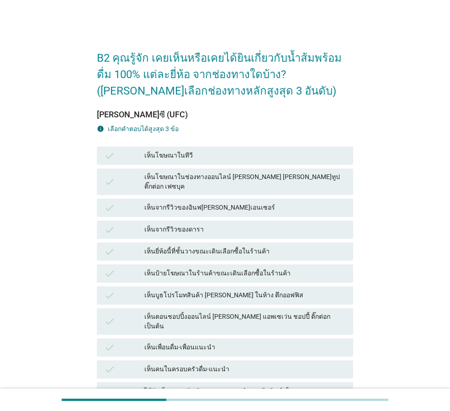
scroll to position [46, 0]
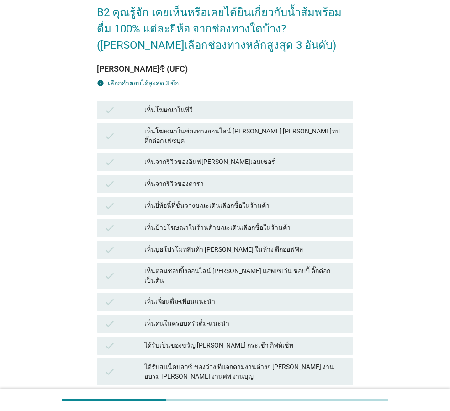
click at [257, 201] on div "เห็นยี่ห้อนี้ที่ชั้นวางขณะเดินเลือกซื้อในร้านค้า" at bounding box center [245, 206] width 202 height 11
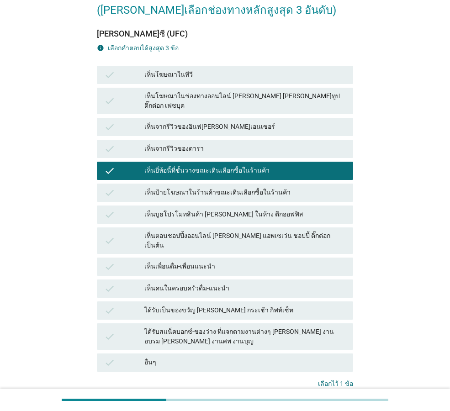
scroll to position [91, 0]
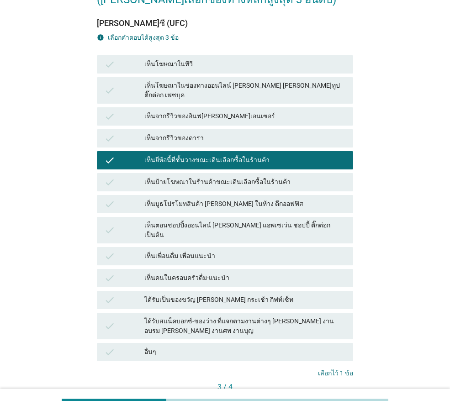
click at [253, 200] on div "เห็นบูธโปรโมทสินค้า [PERSON_NAME] ในห้าง ตึกออฟฟิส" at bounding box center [245, 204] width 202 height 11
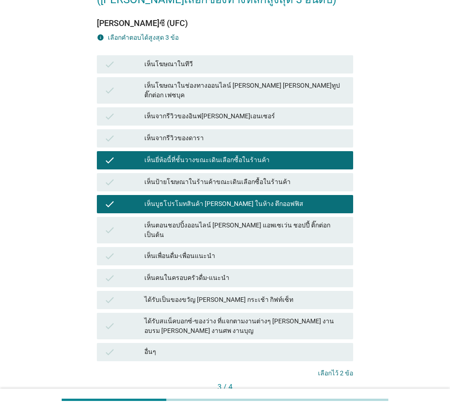
click at [327, 398] on div "ต่อไป" at bounding box center [333, 403] width 26 height 10
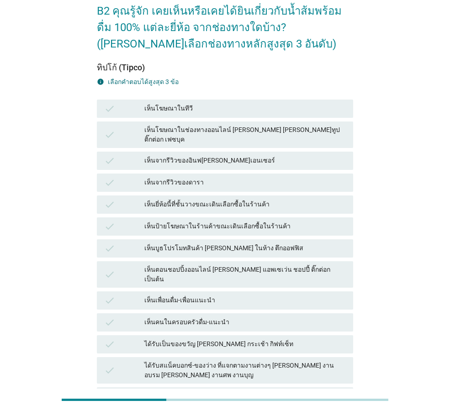
scroll to position [46, 0]
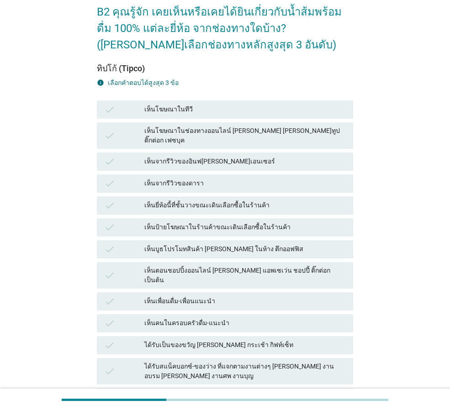
click at [190, 105] on div "เห็นโฆษณาในทีวี" at bounding box center [245, 109] width 202 height 11
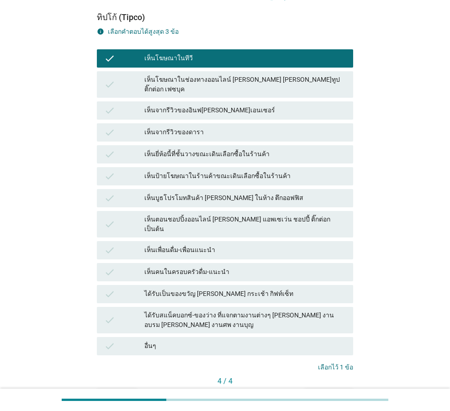
scroll to position [138, 0]
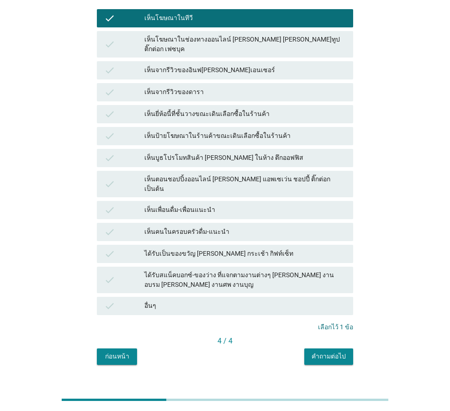
click at [252, 270] on div "ได้รับสแน็คบอกซ์-ของว่าง ที่แจกตามงานต่างๆ [PERSON_NAME] งานอบรม [PERSON_NAME] …" at bounding box center [245, 279] width 202 height 19
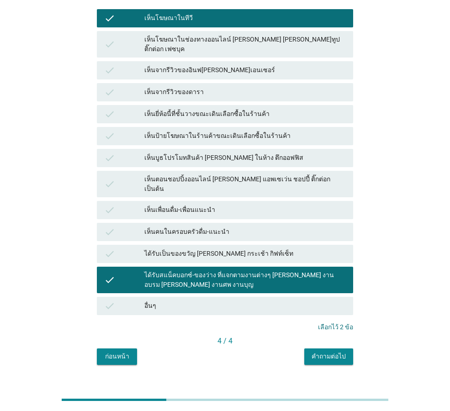
click at [247, 249] on div "ได้รับเป็นของขวัญ [PERSON_NAME] กระเช้า กิฟท์เซ็ท" at bounding box center [245, 254] width 202 height 11
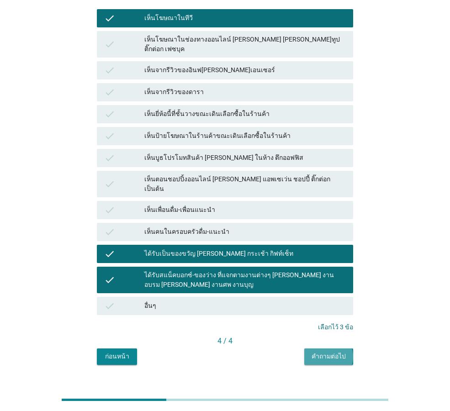
click at [332, 352] on div "คำถามต่อไป" at bounding box center [329, 357] width 34 height 10
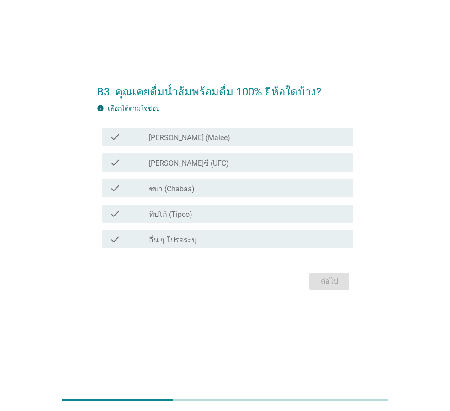
scroll to position [0, 0]
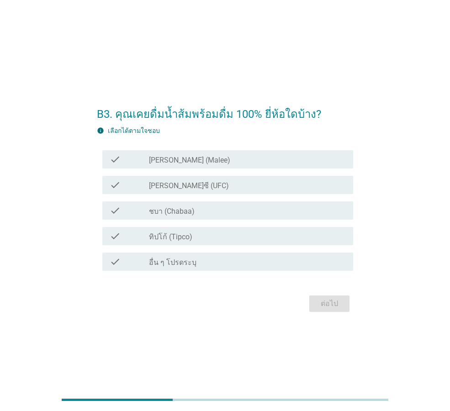
click at [212, 119] on h2 "B3. คุณเคยดื่มน้ำส้มพร้อมดื่ม 100% ยี่ห้อใดบ้าง?" at bounding box center [225, 110] width 256 height 26
drag, startPoint x: 213, startPoint y: 120, endPoint x: 240, endPoint y: 121, distance: 27.4
click at [240, 121] on h2 "B3. คุณเคยดื่มน้ำส้มพร้อมดื่ม 100% ยี่ห้อใดบ้าง?" at bounding box center [225, 110] width 256 height 26
click at [240, 232] on div "check_box_outline_blank ทิปโก้ (Tipco)" at bounding box center [247, 236] width 197 height 11
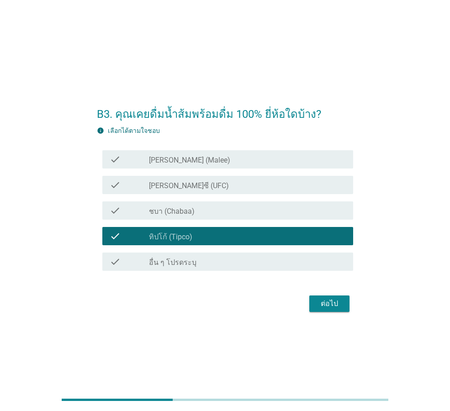
click at [241, 163] on div "check_box_outline_blank [PERSON_NAME] (Malee)" at bounding box center [247, 159] width 197 height 11
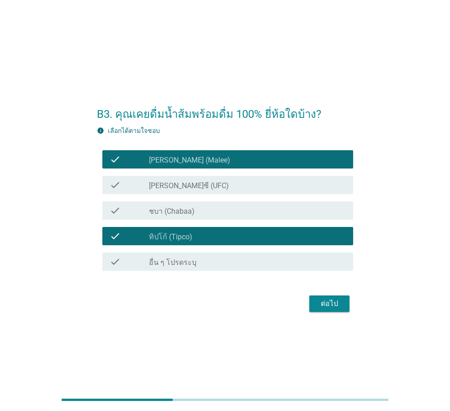
click at [336, 308] on div "ต่อไป" at bounding box center [330, 303] width 26 height 11
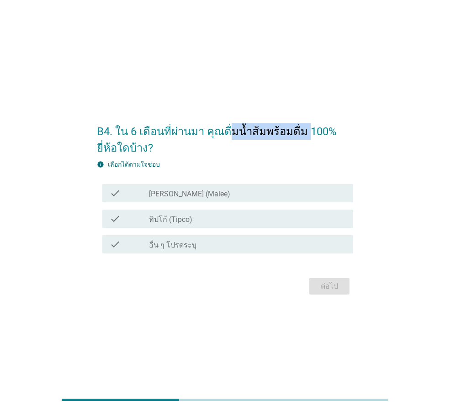
drag, startPoint x: 233, startPoint y: 132, endPoint x: 302, endPoint y: 135, distance: 69.1
click at [302, 135] on h2 "B4. ใน 6 เดือนที่ผ่านมา คุณดื่มน้ำส้มพร้อมดื่ม 100% ยี่ห้อใดบ้าง?" at bounding box center [225, 135] width 256 height 42
click at [313, 133] on h2 "B4. ใน 6 เดือนที่ผ่านมา คุณดื่มน้ำส้มพร้อมดื่ม 100% ยี่ห้อใดบ้าง?" at bounding box center [225, 135] width 256 height 42
click at [318, 128] on h2 "B4. ใน 6 เดือนที่ผ่านมา คุณดื่มน้ำส้มพร้อมดื่ม 100% ยี่ห้อใดบ้าง?" at bounding box center [225, 135] width 256 height 42
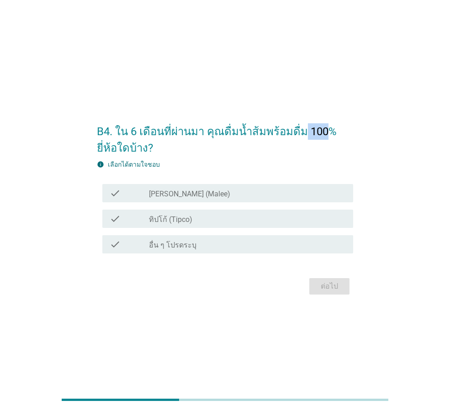
drag, startPoint x: 321, startPoint y: 129, endPoint x: 297, endPoint y: 127, distance: 23.4
click at [297, 127] on h2 "B4. ใน 6 เดือนที่ผ่านมา คุณดื่มน้ำส้มพร้อมดื่ม 100% ยี่ห้อใดบ้าง?" at bounding box center [225, 135] width 256 height 42
click at [179, 193] on label "[PERSON_NAME] (Malee)" at bounding box center [189, 194] width 81 height 9
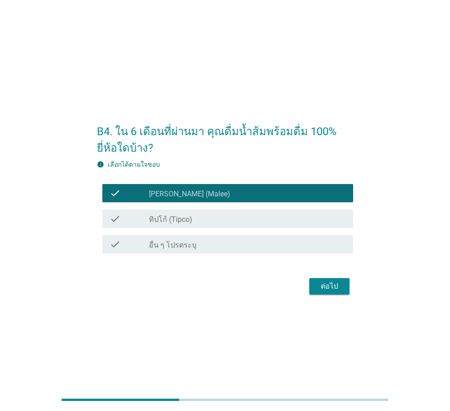
click at [189, 218] on label "ทิปโก้ (Tipco)" at bounding box center [170, 219] width 43 height 9
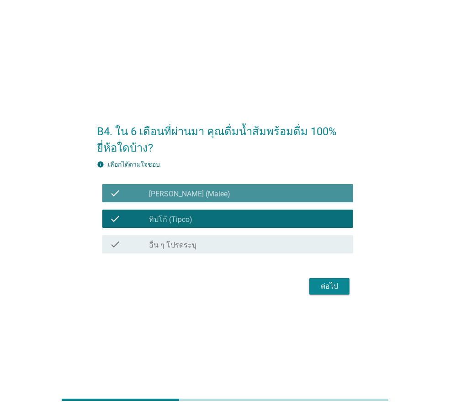
click at [199, 197] on div "check_box [PERSON_NAME] (Malee)" at bounding box center [247, 193] width 197 height 11
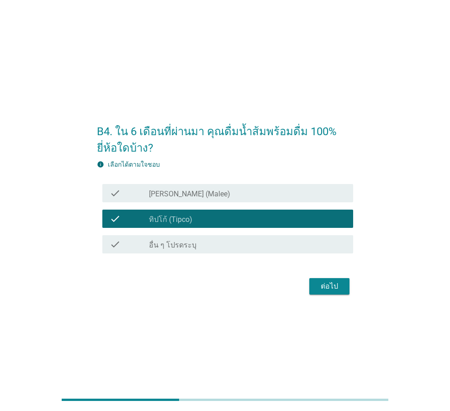
click at [231, 191] on div "check_box [PERSON_NAME] (Malee)" at bounding box center [247, 193] width 197 height 11
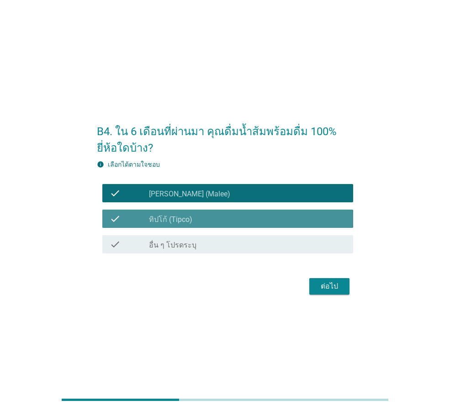
click at [235, 212] on div "check check_box_outline_blank ทิปโก้ (Tipco)" at bounding box center [227, 219] width 251 height 18
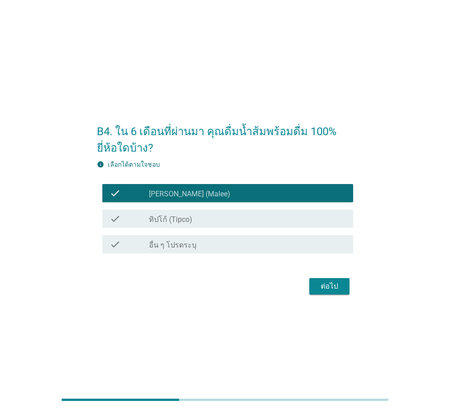
click at [324, 273] on form "B4. ใน 6 เดือนที่ผ่านมา คุณดื่มน้ำส้มพร้อมดื่ม 100% ยี่ห้อใดบ้าง? info เลือกได้…" at bounding box center [225, 205] width 256 height 183
click at [329, 286] on div "ต่อไป" at bounding box center [330, 286] width 26 height 11
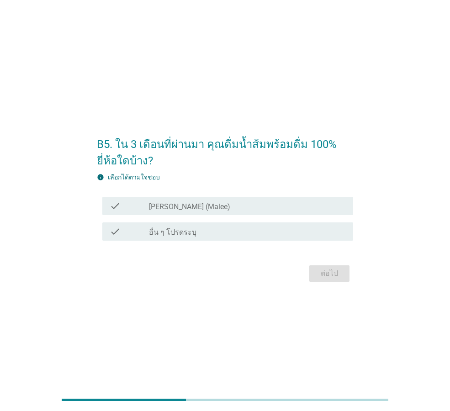
click at [212, 213] on div "check check_box [PERSON_NAME] (Malee)" at bounding box center [227, 206] width 251 height 18
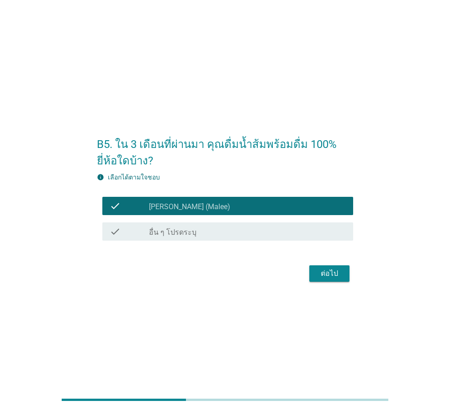
click at [347, 274] on button "ต่อไป" at bounding box center [329, 273] width 40 height 16
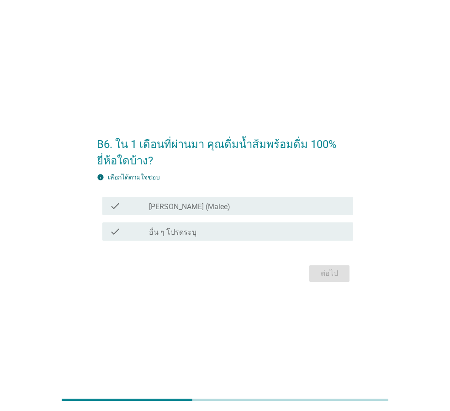
click at [233, 201] on div "check_box [PERSON_NAME] (Malee)" at bounding box center [247, 206] width 197 height 11
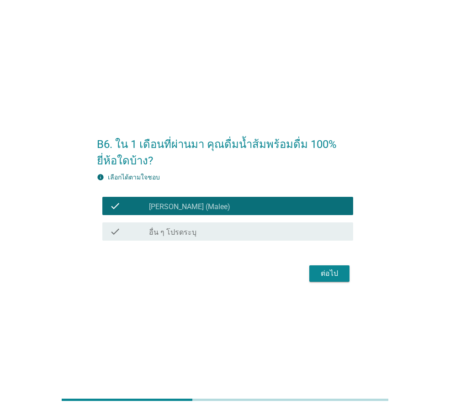
click at [329, 272] on div "ต่อไป" at bounding box center [330, 273] width 26 height 11
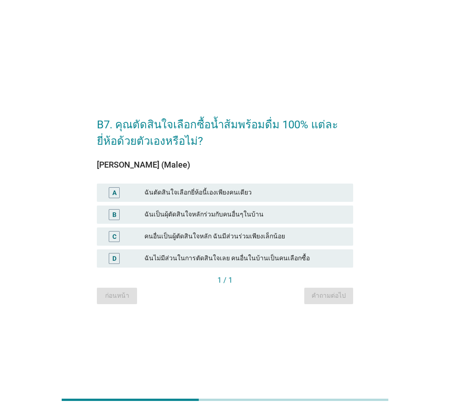
click at [389, 232] on div "B7. คุณตัดสินใจเลือกซื้อน้ำส้มพร้อมดื่ม 100% แต่ละยี่ห้อด้วยตัวเองหรือไม่? [PER…" at bounding box center [225, 206] width 406 height 212
drag, startPoint x: 210, startPoint y: 169, endPoint x: 280, endPoint y: 149, distance: 72.6
click at [280, 149] on div "[PERSON_NAME] (Malee) A ฉันตัดสินใจเลือกยี่ห้อนี้เองเพียงคนเดียว B ฉันเป็นผุ้ตั…" at bounding box center [225, 212] width 256 height 126
drag, startPoint x: 154, startPoint y: 136, endPoint x: 160, endPoint y: 150, distance: 16.1
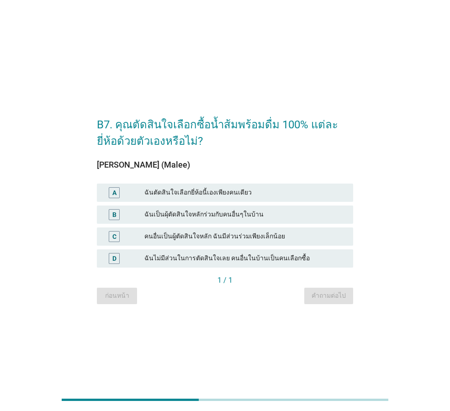
click at [160, 150] on form "B7. คุณตัดสินใจเลือกซื้อน้ำส้มพร้อมดื่ม 100% แต่ละยี่ห้อด้วยตัวเองหรือไม่? [PER…" at bounding box center [225, 205] width 256 height 197
click at [160, 150] on div "[PERSON_NAME] (Malee) A ฉันตัดสินใจเลือกยี่ห้อนี้เองเพียงคนเดียว B ฉันเป็นผุ้ตั…" at bounding box center [225, 212] width 256 height 126
drag, startPoint x: 160, startPoint y: 157, endPoint x: 154, endPoint y: 127, distance: 29.8
click at [154, 127] on form "B7. คุณตัดสินใจเลือกซื้อน้ำส้มพร้อมดื่ม 100% แต่ละยี่ห้อด้วยตัวเองหรือไม่? [PER…" at bounding box center [225, 205] width 256 height 197
click at [154, 127] on h2 "B7. คุณตัดสินใจเลือกซื้อน้ำส้มพร้อมดื่ม 100% แต่ละยี่ห้อด้วยตัวเองหรือไม่?" at bounding box center [225, 128] width 256 height 42
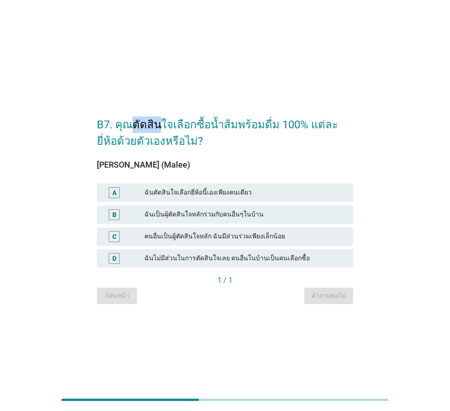
click at [154, 127] on h2 "B7. คุณตัดสินใจเลือกซื้อน้ำส้มพร้อมดื่ม 100% แต่ละยี่ห้อด้วยตัวเองหรือไม่?" at bounding box center [225, 128] width 256 height 42
drag, startPoint x: 154, startPoint y: 127, endPoint x: 172, endPoint y: 153, distance: 30.8
click at [172, 153] on form "B7. คุณตัดสินใจเลือกซื้อน้ำส้มพร้อมดื่ม 100% แต่ละยี่ห้อด้วยตัวเองหรือไม่? [PER…" at bounding box center [225, 205] width 256 height 197
click at [172, 153] on div "[PERSON_NAME] (Malee) A ฉันตัดสินใจเลือกยี่ห้อนี้เองเพียงคนเดียว B ฉันเป็นผุ้ตั…" at bounding box center [225, 212] width 256 height 126
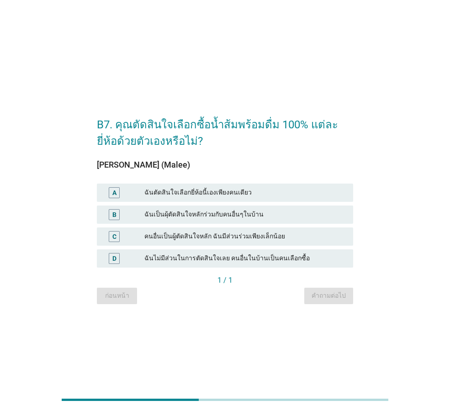
drag, startPoint x: 192, startPoint y: 147, endPoint x: 196, endPoint y: 170, distance: 23.6
click at [196, 170] on form "B7. คุณตัดสินใจเลือกซื้อน้ำส้มพร้อมดื่ม 100% แต่ละยี่ห้อด้วยตัวเองหรือไม่? [PER…" at bounding box center [225, 205] width 256 height 197
click at [196, 170] on div "[PERSON_NAME] (Malee)" at bounding box center [225, 165] width 256 height 12
click at [267, 238] on div "คนอื่นเป็นผู้ตัดสินใจหลัก ฉันมีส่วนร่วมเพียงเล็กน้อย" at bounding box center [245, 236] width 202 height 11
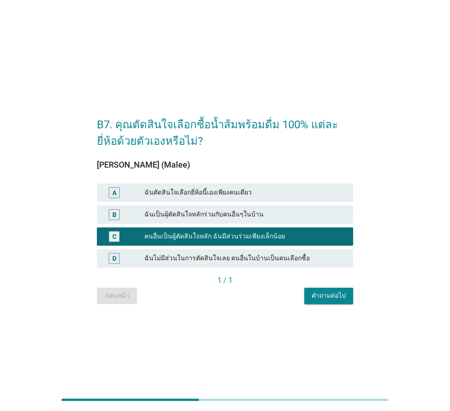
click at [270, 210] on div "ฉันเป็นผุ้ตัดสินใจหลักร่วมกับคนอื่นๆในบ้าน" at bounding box center [245, 214] width 202 height 11
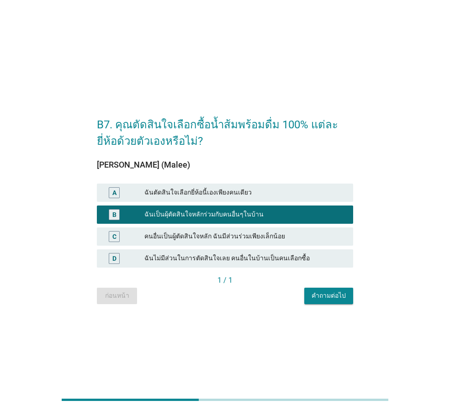
click at [270, 235] on div "คนอื่นเป็นผู้ตัดสินใจหลัก ฉันมีส่วนร่วมเพียงเล็กน้อย" at bounding box center [245, 236] width 202 height 11
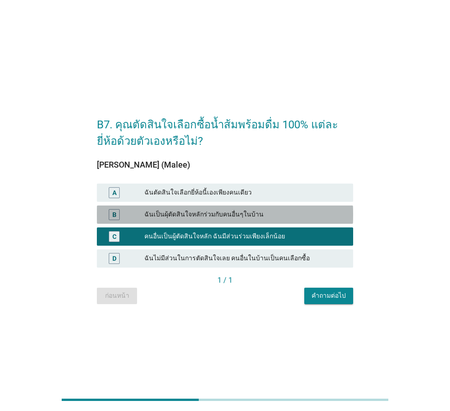
click at [270, 214] on div "ฉันเป็นผุ้ตัดสินใจหลักร่วมกับคนอื่นๆในบ้าน" at bounding box center [245, 214] width 202 height 11
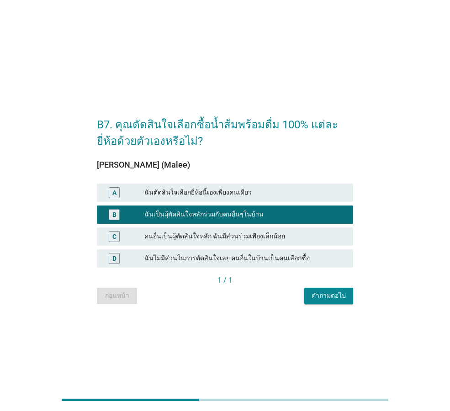
click at [292, 235] on div "คนอื่นเป็นผู้ตัดสินใจหลัก ฉันมีส่วนร่วมเพียงเล็กน้อย" at bounding box center [245, 236] width 202 height 11
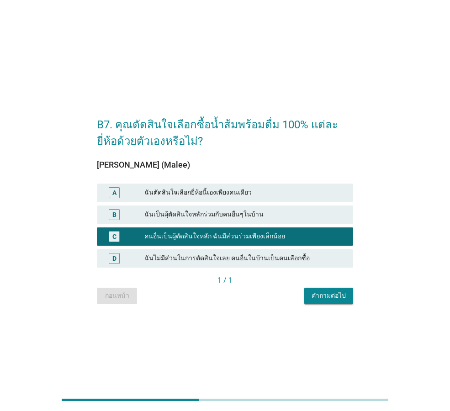
click at [329, 289] on button "คำถามต่อไป" at bounding box center [328, 296] width 49 height 16
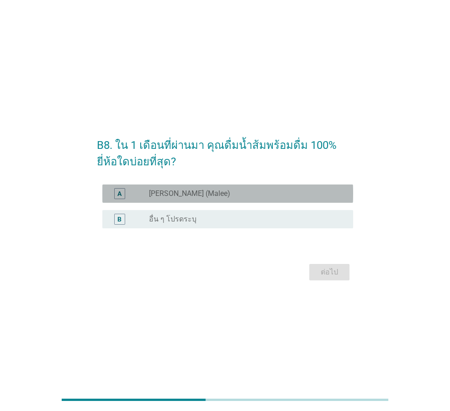
click at [238, 196] on div "radio_button_unchecked [PERSON_NAME] (Malee)" at bounding box center [244, 193] width 190 height 9
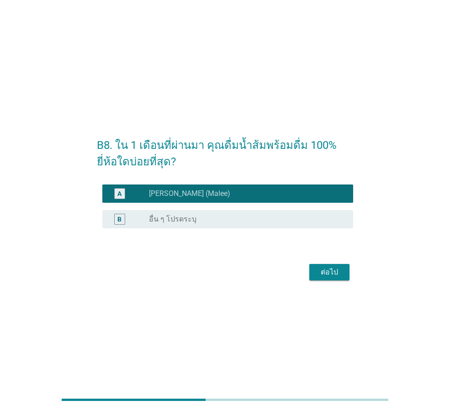
click at [333, 268] on div "ต่อไป" at bounding box center [330, 272] width 26 height 11
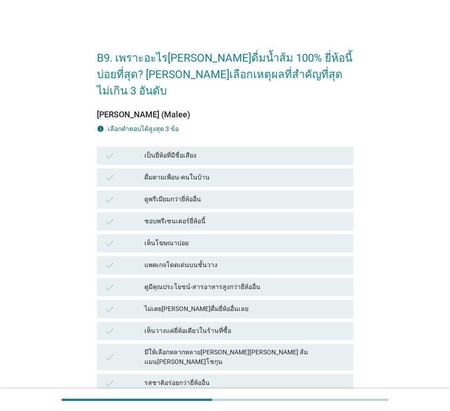
drag, startPoint x: 182, startPoint y: 109, endPoint x: 189, endPoint y: 104, distance: 8.5
click at [189, 110] on div "[PERSON_NAME] (Malee) info เลือกคําตอบได้สูงสุด 3 ข้อ check เป็นยี่ห้อที่มีชื่อ…" at bounding box center [225, 353] width 256 height 487
click at [202, 108] on div "[PERSON_NAME] (Malee)" at bounding box center [225, 114] width 256 height 12
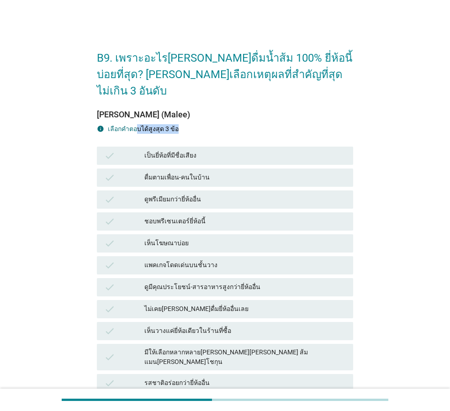
drag, startPoint x: 202, startPoint y: 117, endPoint x: 135, endPoint y: 110, distance: 67.5
click at [135, 124] on div "info เลือกคําตอบได้สูงสุด 3 ข้อ" at bounding box center [225, 129] width 256 height 10
click at [135, 125] on label "เลือกคําตอบได้สูงสุด 3 ข้อ" at bounding box center [143, 128] width 71 height 7
click at [203, 150] on div "เป็นยี่ห้อที่มีชื่อเสียง" at bounding box center [245, 155] width 202 height 11
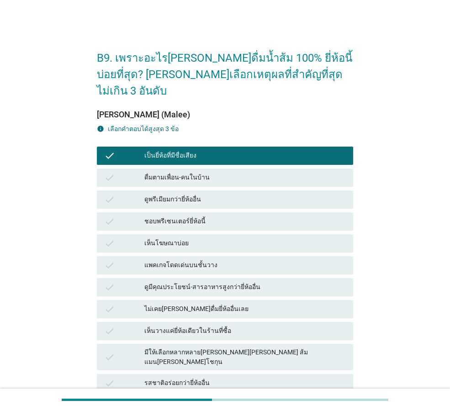
click at [203, 150] on div "เป็นยี่ห้อที่มีชื่อเสียง" at bounding box center [245, 155] width 202 height 11
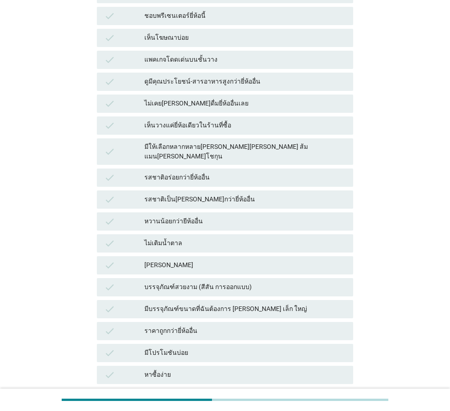
scroll to position [228, 0]
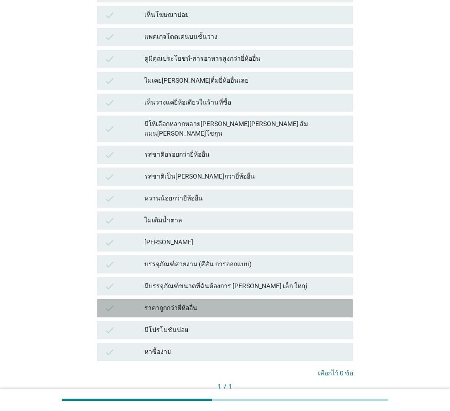
click at [212, 303] on div "ราคาถูกกว่ายี่ห้ออื่น" at bounding box center [245, 308] width 202 height 11
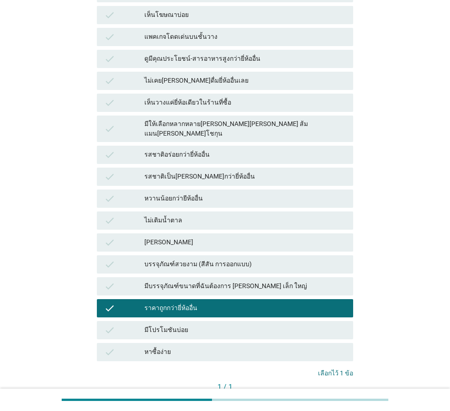
click at [212, 303] on div "ราคาถูกกว่ายี่ห้ออื่น" at bounding box center [245, 308] width 202 height 11
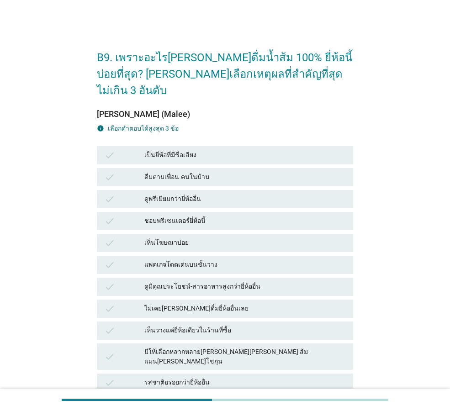
scroll to position [0, 0]
click at [400, 13] on div "B9. เพราะอะไร[PERSON_NAME]ดื่มน้ำส้ม 100% ยี่ห้อนี้บ่อยที่สุด? [PERSON_NAME]เลื…" at bounding box center [225, 340] width 450 height 680
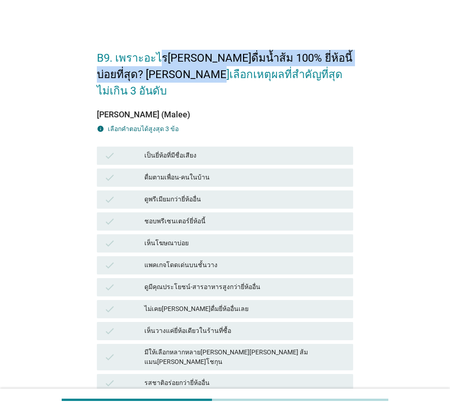
drag, startPoint x: 161, startPoint y: 61, endPoint x: 183, endPoint y: 70, distance: 23.3
click at [183, 70] on h2 "B9. เพราะอะไร[PERSON_NAME]ดื่มน้ำส้ม 100% ยี่ห้อนี้บ่อยที่สุด? [PERSON_NAME]เลื…" at bounding box center [225, 70] width 256 height 58
click at [186, 74] on h2 "B9. เพราะอะไร[PERSON_NAME]ดื่มน้ำส้ม 100% ยี่ห้อนี้บ่อยที่สุด? [PERSON_NAME]เลื…" at bounding box center [225, 70] width 256 height 58
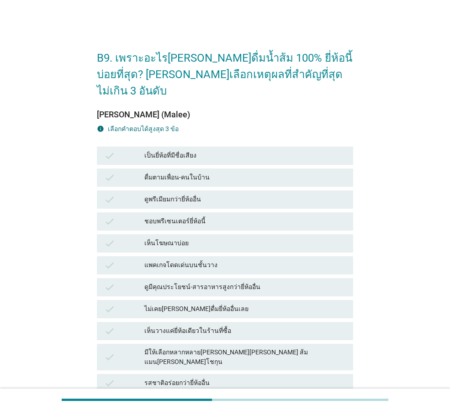
click at [196, 67] on h2 "B9. เพราะอะไร[PERSON_NAME]ดื่มน้ำส้ม 100% ยี่ห้อนี้บ่อยที่สุด? [PERSON_NAME]เลื…" at bounding box center [225, 70] width 256 height 58
drag, startPoint x: 196, startPoint y: 67, endPoint x: 197, endPoint y: 73, distance: 6.4
click at [197, 73] on h2 "B9. เพราะอะไร[PERSON_NAME]ดื่มน้ำส้ม 100% ยี่ห้อนี้บ่อยที่สุด? [PERSON_NAME]เลื…" at bounding box center [225, 70] width 256 height 58
drag, startPoint x: 197, startPoint y: 73, endPoint x: 197, endPoint y: 80, distance: 6.4
click at [197, 75] on h2 "B9. เพราะอะไร[PERSON_NAME]ดื่มน้ำส้ม 100% ยี่ห้อนี้บ่อยที่สุด? [PERSON_NAME]เลื…" at bounding box center [225, 70] width 256 height 58
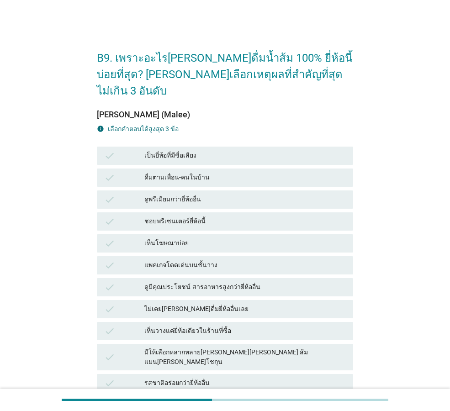
click at [199, 99] on div "[PERSON_NAME] (Malee) info เลือกคําตอบได้สูงสุด 3 ข้อ check เป็นยี่ห้อที่มีชื่อ…" at bounding box center [225, 348] width 256 height 498
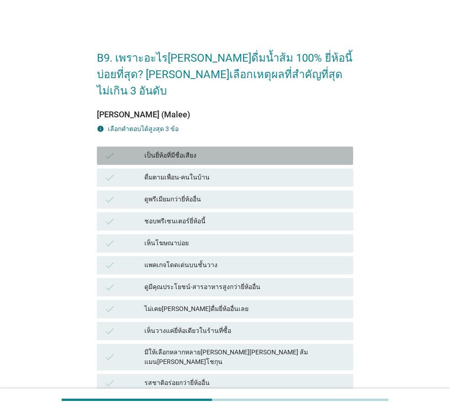
click at [235, 150] on div "เป็นยี่ห้อที่มีชื่อเสียง" at bounding box center [245, 155] width 202 height 11
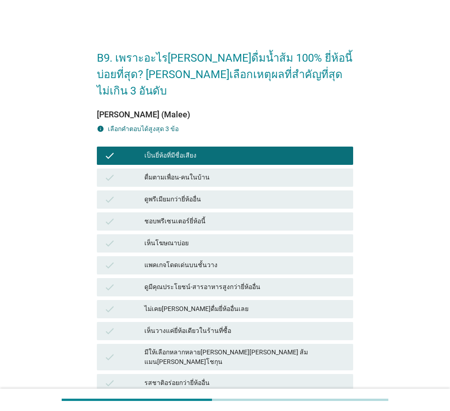
click at [235, 150] on div "เป็นยี่ห้อที่มีชื่อเสียง" at bounding box center [245, 155] width 202 height 11
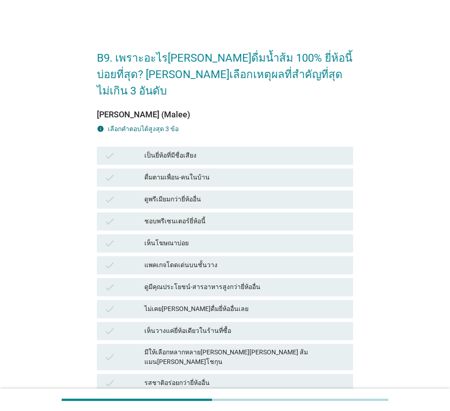
click at [235, 150] on div "เป็นยี่ห้อที่มีชื่อเสียง" at bounding box center [245, 155] width 202 height 11
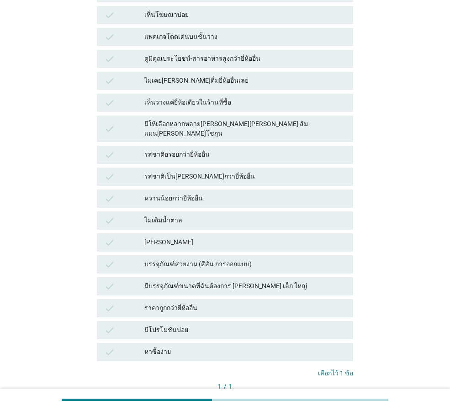
scroll to position [183, 0]
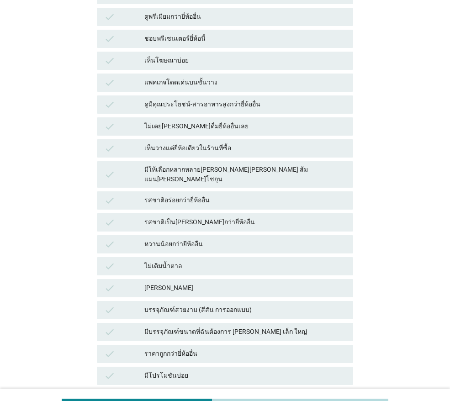
click at [215, 191] on div "check รสชาติอร่อยกว่ายี่ห้ออื่น" at bounding box center [225, 200] width 256 height 18
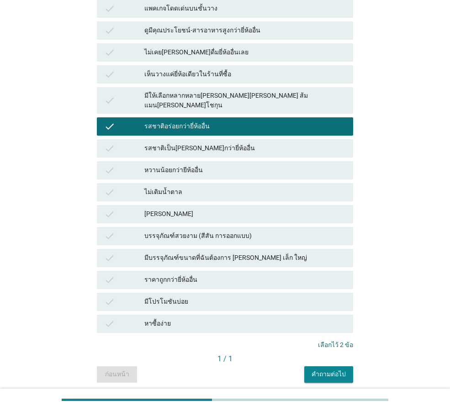
scroll to position [266, 0]
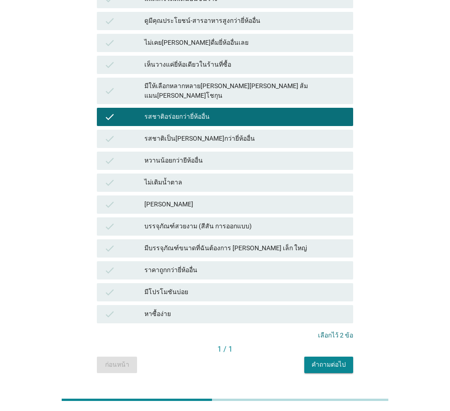
click at [229, 265] on div "ราคาถูกกว่ายี่ห้ออื่น" at bounding box center [245, 270] width 202 height 11
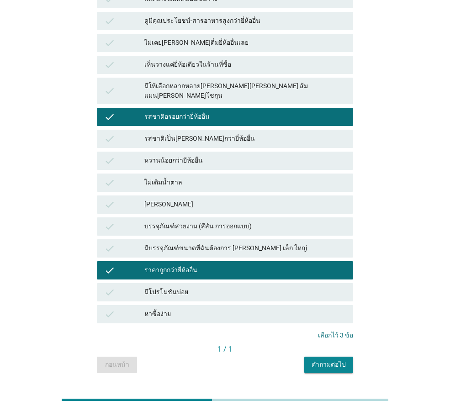
click at [343, 360] on div "คำถามต่อไป" at bounding box center [329, 365] width 34 height 10
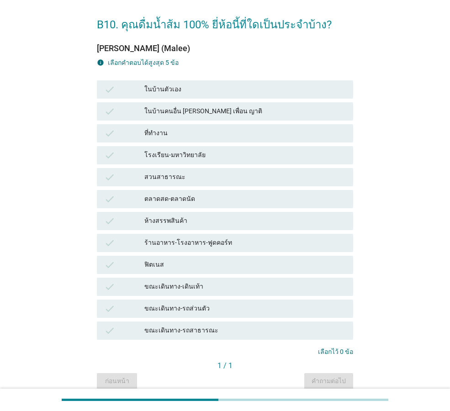
scroll to position [0, 0]
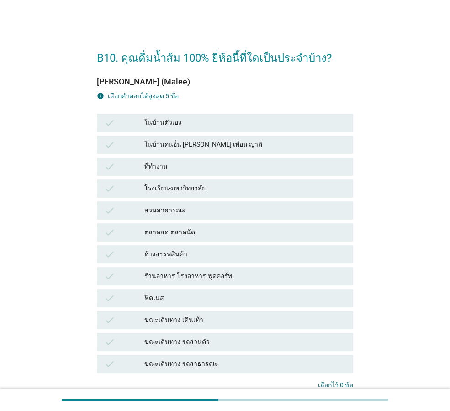
click at [224, 276] on div "ร้านอาหาร-โรงอาหาร-ฟูดคอร์ท" at bounding box center [245, 276] width 202 height 11
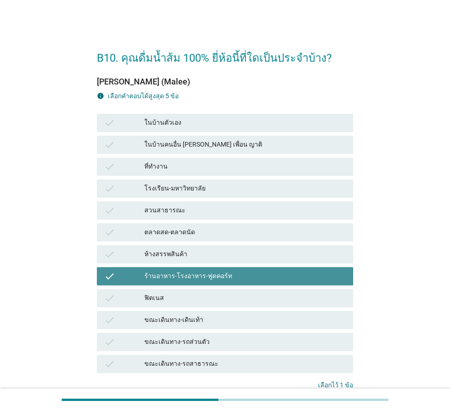
click at [245, 276] on div "ร้านอาหาร-โรงอาหาร-ฟูดคอร์ท" at bounding box center [245, 276] width 202 height 11
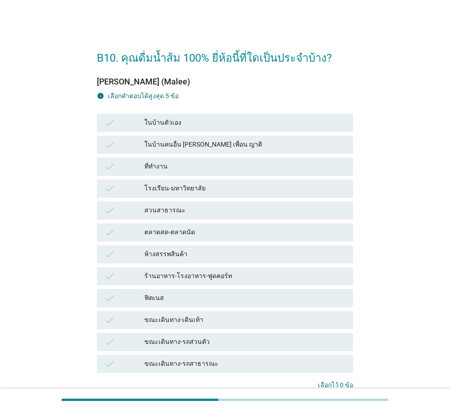
drag, startPoint x: 263, startPoint y: 56, endPoint x: 266, endPoint y: 65, distance: 9.5
click at [266, 65] on h2 "B10. คุณดื่มน้ำส้ม 100% ยี่ห้อนี้ที่ใดเป็นประจำบ้าง?" at bounding box center [225, 54] width 256 height 26
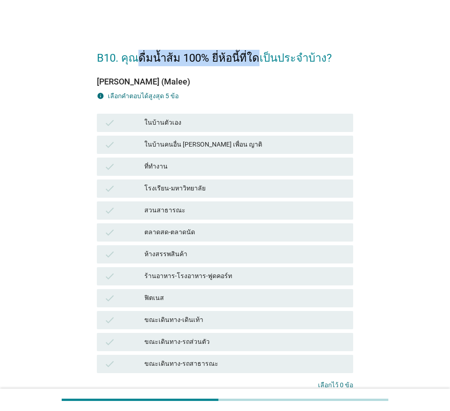
drag, startPoint x: 133, startPoint y: 58, endPoint x: 255, endPoint y: 61, distance: 121.6
click at [255, 61] on h2 "B10. คุณดื่มน้ำส้ม 100% ยี่ห้อนี้ที่ใดเป็นประจำบ้าง?" at bounding box center [225, 54] width 256 height 26
click at [256, 63] on h2 "B10. คุณดื่มน้ำส้ม 100% ยี่ห้อนี้ที่ใดเป็นประจำบ้าง?" at bounding box center [225, 54] width 256 height 26
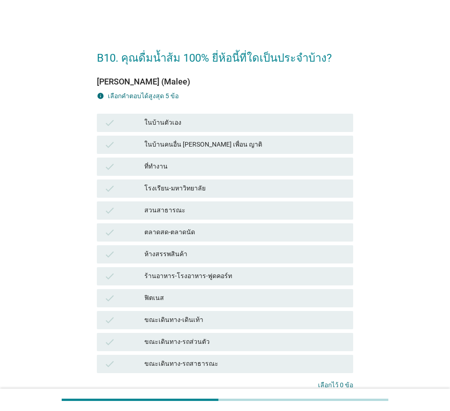
click at [251, 89] on div "[PERSON_NAME] (Malee) info เลือกคําตอบได้สูงสุด 5 ข้อ check ในบ้านตัวเอง check …" at bounding box center [225, 228] width 256 height 303
drag, startPoint x: 174, startPoint y: 89, endPoint x: 171, endPoint y: 104, distance: 14.8
click at [171, 104] on div "[PERSON_NAME] (Malee) info เลือกคําตอบได้สูงสุด 5 ข้อ check ในบ้านตัวเอง check …" at bounding box center [225, 228] width 256 height 303
drag, startPoint x: 179, startPoint y: 97, endPoint x: 158, endPoint y: 82, distance: 26.5
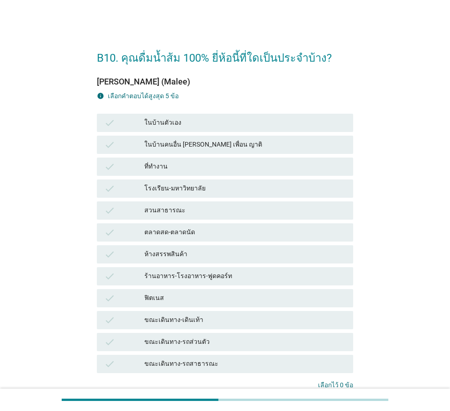
click at [158, 82] on div "[PERSON_NAME] (Malee) info เลือกคําตอบได้สูงสุด 5 ข้อ check ในบ้านตัวเอง check …" at bounding box center [225, 228] width 256 height 303
click at [158, 83] on div "[PERSON_NAME] (Malee)" at bounding box center [225, 81] width 256 height 12
click at [170, 93] on label "เลือกคําตอบได้สูงสุด 5 ข้อ" at bounding box center [143, 95] width 71 height 7
drag, startPoint x: 177, startPoint y: 98, endPoint x: 110, endPoint y: 72, distance: 71.9
click at [110, 72] on div "[PERSON_NAME] (Malee) info เลือกคําตอบได้สูงสุด 5 ข้อ check ในบ้านตัวเอง check …" at bounding box center [225, 223] width 256 height 314
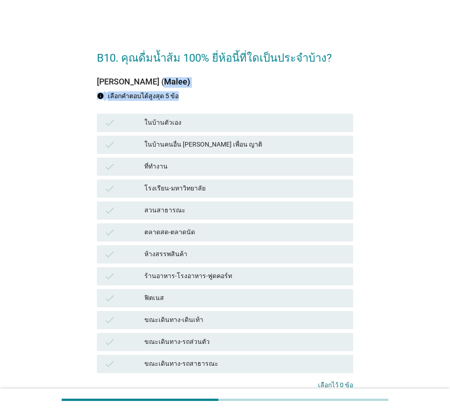
click at [110, 72] on div "[PERSON_NAME] (Malee) info เลือกคําตอบได้สูงสุด 5 ข้อ check ในบ้านตัวเอง check …" at bounding box center [225, 223] width 256 height 314
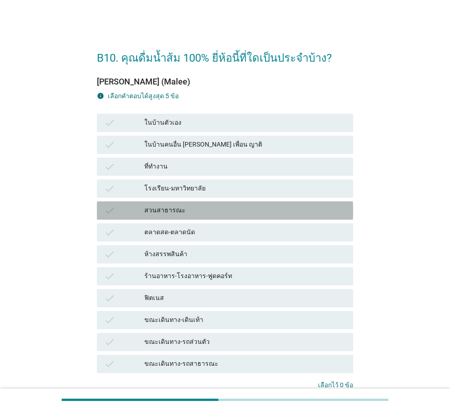
click at [223, 218] on div "check สวนสาธารณะ" at bounding box center [225, 211] width 256 height 18
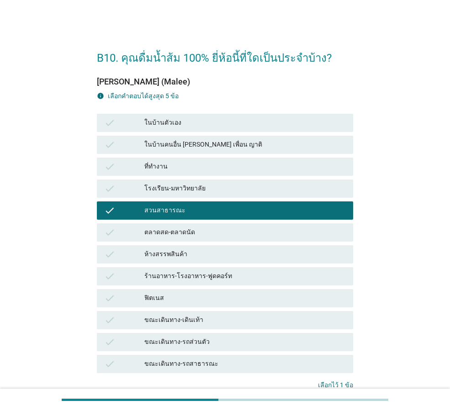
click at [229, 209] on div "สวนสาธารณะ" at bounding box center [245, 210] width 202 height 11
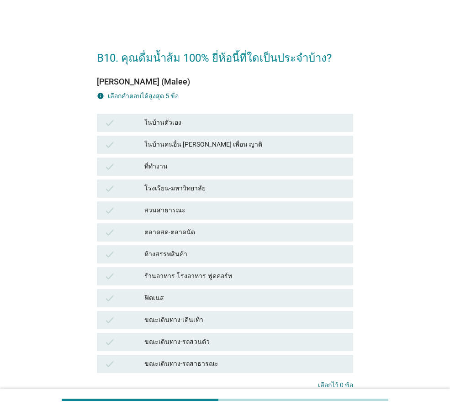
click at [212, 185] on div "โรงเรียน-มหาวิทยาลัย" at bounding box center [245, 188] width 202 height 11
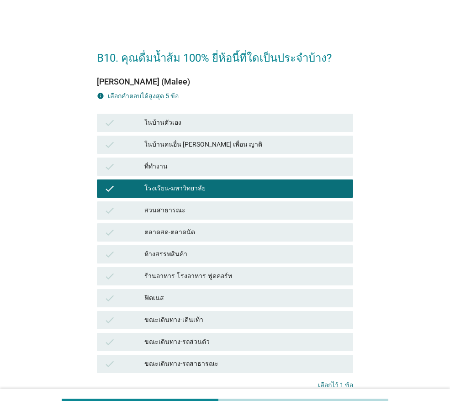
click at [217, 191] on div "โรงเรียน-มหาวิทยาลัย" at bounding box center [245, 188] width 202 height 11
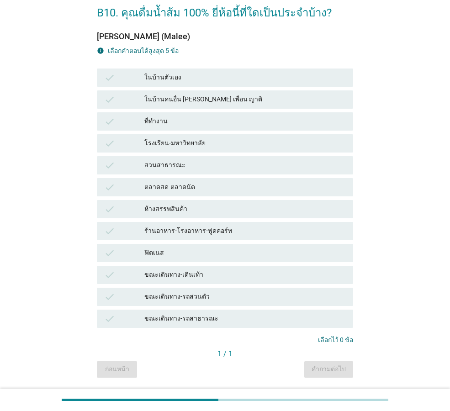
scroll to position [46, 0]
click at [239, 209] on div "ห้างสรรพสินค้า" at bounding box center [245, 208] width 202 height 11
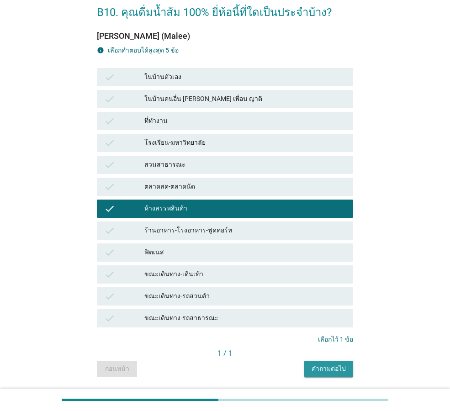
click at [326, 363] on button "คำถามต่อไป" at bounding box center [328, 369] width 49 height 16
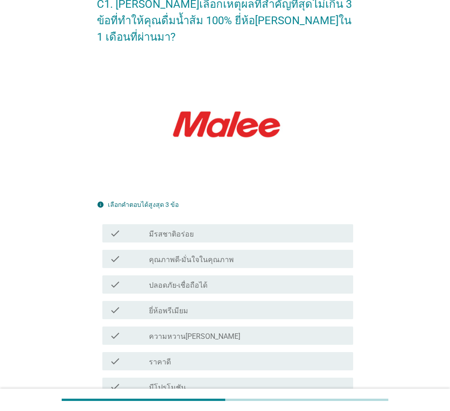
scroll to position [137, 0]
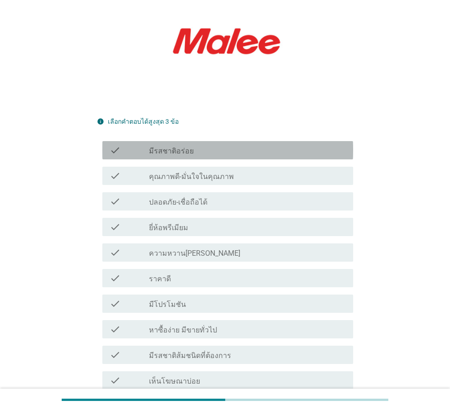
click at [269, 145] on div "check_box_outline_blank มีรสชาติอร่อย" at bounding box center [247, 150] width 197 height 11
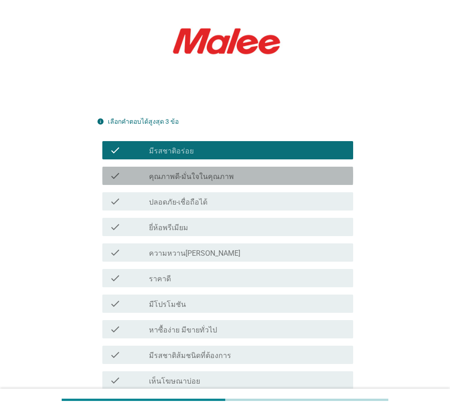
click at [257, 170] on div "check_box_outline_blank คุณภาพดี-มั่นใจในคุณภาพ" at bounding box center [247, 175] width 197 height 11
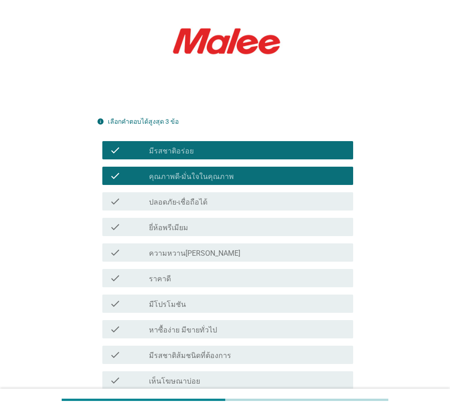
click at [252, 218] on div "check check_box_outline_blank ยี่ห้อพรีเมียม" at bounding box center [227, 227] width 251 height 18
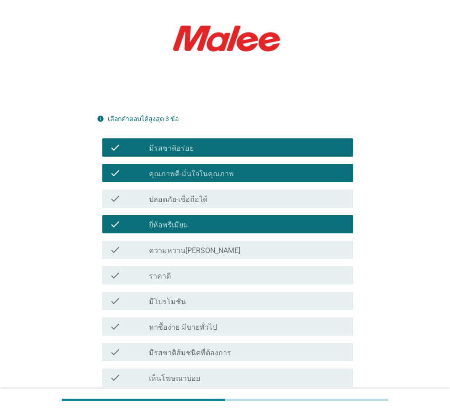
scroll to position [270, 0]
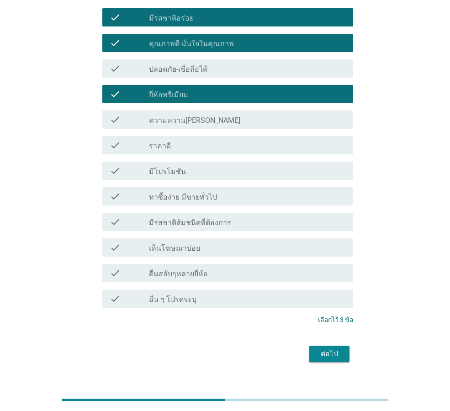
click at [322, 349] on div "ต่อไป" at bounding box center [330, 354] width 26 height 11
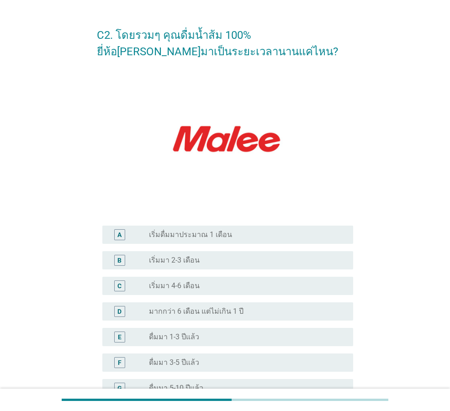
scroll to position [46, 0]
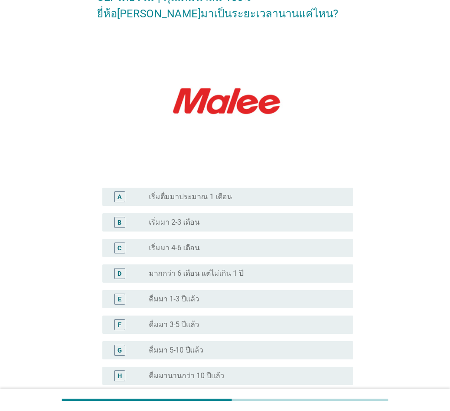
click at [225, 302] on div "radio_button_unchecked ดื่มมา 1-3 ปีแล้ว" at bounding box center [244, 299] width 190 height 9
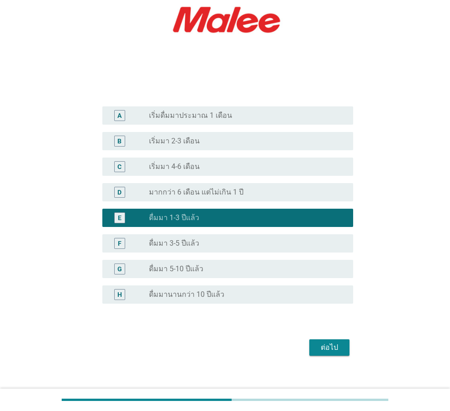
scroll to position [152, 0]
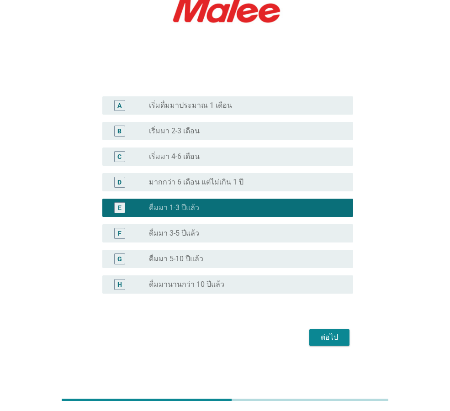
click at [330, 341] on div "ต่อไป" at bounding box center [330, 337] width 26 height 11
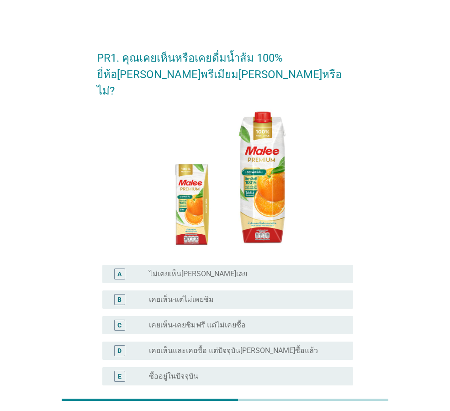
scroll to position [46, 0]
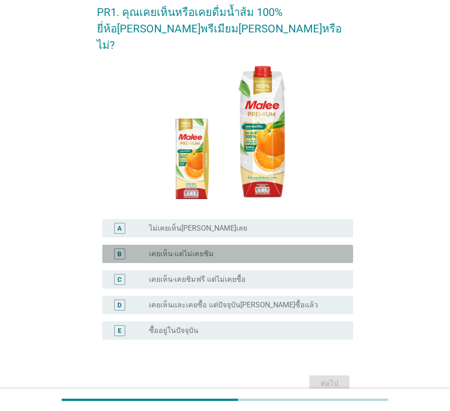
click at [231, 249] on div "radio_button_unchecked เคยเห็น-แต่ไม่เคยชิม" at bounding box center [244, 253] width 190 height 9
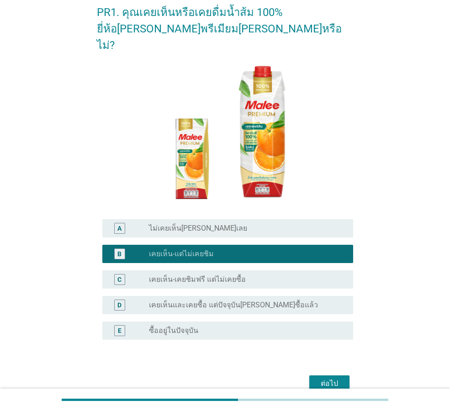
click at [332, 378] on div "ต่อไป" at bounding box center [330, 383] width 26 height 11
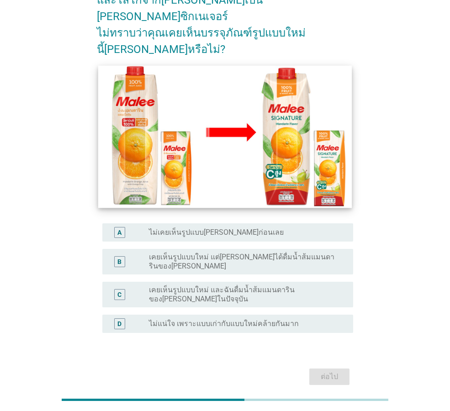
scroll to position [91, 0]
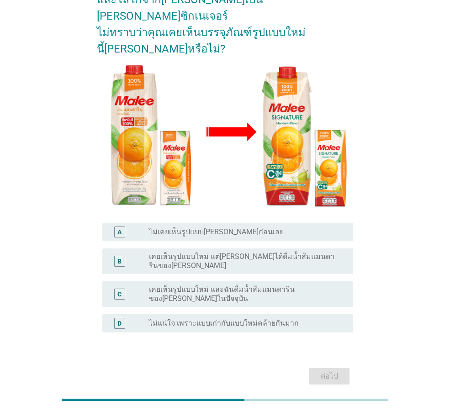
click at [219, 252] on label "เคยเห็นรูปแบบใหม่ แต่[PERSON_NAME]ได้ดื่มน้ำส้มแมนดารินของ[PERSON_NAME]" at bounding box center [244, 261] width 190 height 18
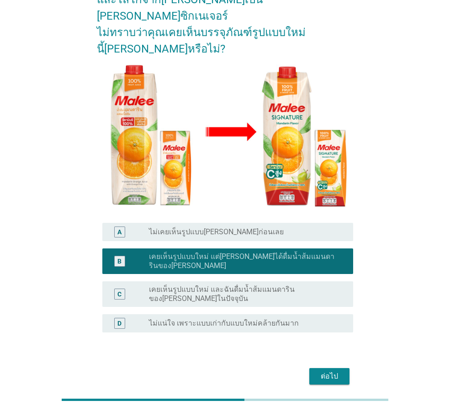
click at [270, 281] on div "C radio_button_unchecked เคยเห็นรูปแบบใหม่ และฉันดื่มน้ำส้มแมนดารินของ[PERSON_N…" at bounding box center [227, 294] width 251 height 26
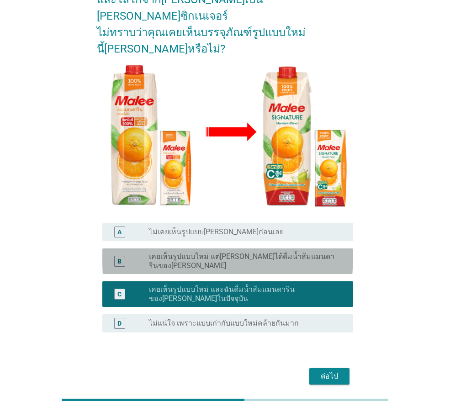
click at [276, 249] on div "B radio_button_unchecked เคยเห็นรูปแบบใหม่ แต่[PERSON_NAME]ได้ดื่มน้ำส้มแมนดาริ…" at bounding box center [227, 262] width 251 height 26
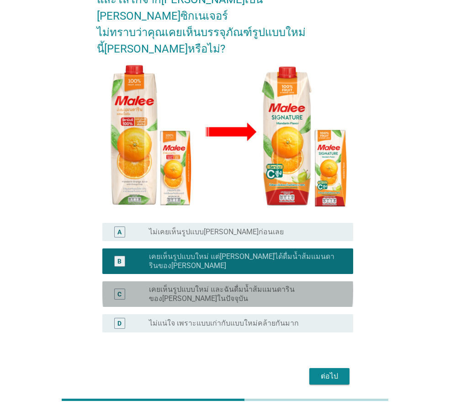
click at [275, 285] on label "เคยเห็นรูปแบบใหม่ และฉันดื่มน้ำส้มแมนดารินของ[PERSON_NAME]ในปัจจุบัน" at bounding box center [244, 294] width 190 height 18
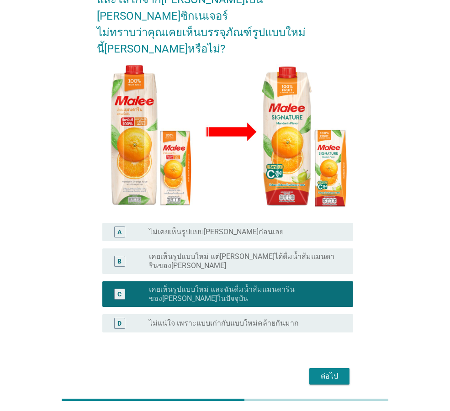
click at [285, 252] on div "radio_button_unchecked เคยเห็นรูปแบบใหม่ แต่[PERSON_NAME]ได้ดื่มน้ำส้มแมนดารินข…" at bounding box center [247, 261] width 197 height 18
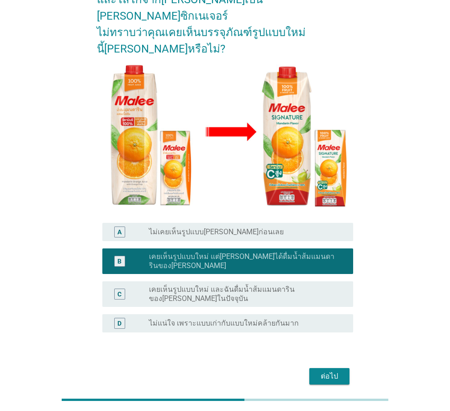
click at [301, 285] on label "เคยเห็นรูปแบบใหม่ และฉันดื่มน้ำส้มแมนดารินของ[PERSON_NAME]ในปัจจุบัน" at bounding box center [244, 294] width 190 height 18
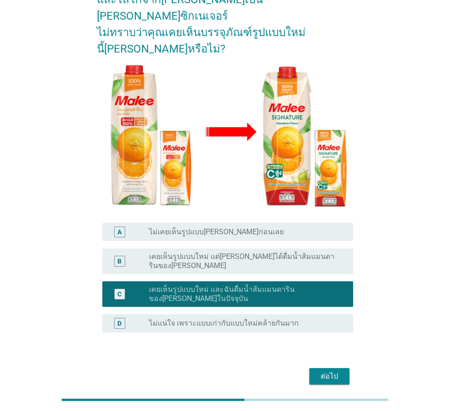
click at [320, 249] on div "B radio_button_unchecked เคยเห็นรูปแบบใหม่ แต่[PERSON_NAME]ได้ดื่มน้ำส้มแมนดาริ…" at bounding box center [227, 262] width 251 height 26
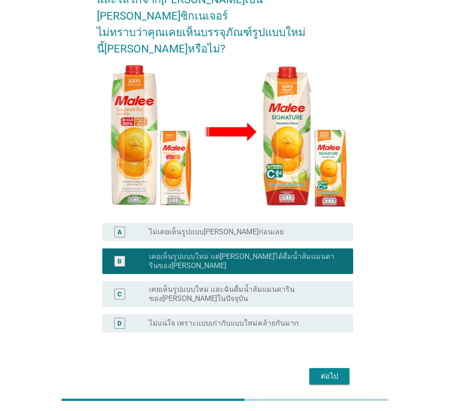
click at [307, 319] on div "radio_button_unchecked ไม่แน่ใจ เพราะแบบเก่ากับแบบใหม่คล้ายกันมาก" at bounding box center [244, 323] width 190 height 9
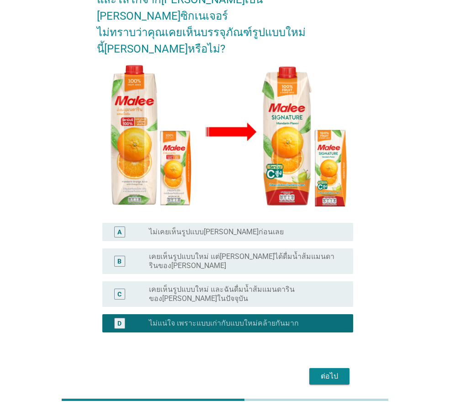
click at [330, 371] on div "ต่อไป" at bounding box center [330, 376] width 26 height 11
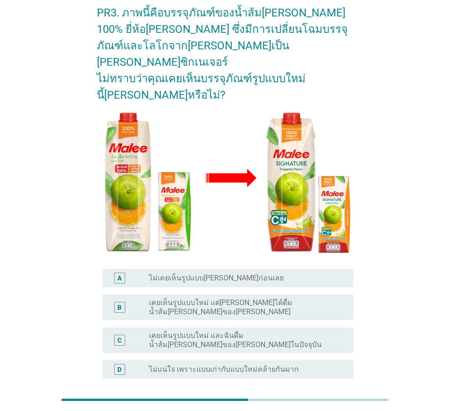
scroll to position [46, 0]
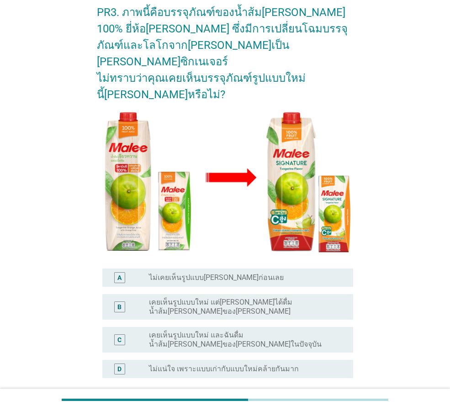
click at [299, 273] on div "radio_button_unchecked ไม่เคยเห็นรูปแบบ[PERSON_NAME]ก่อนเลย" at bounding box center [244, 277] width 190 height 9
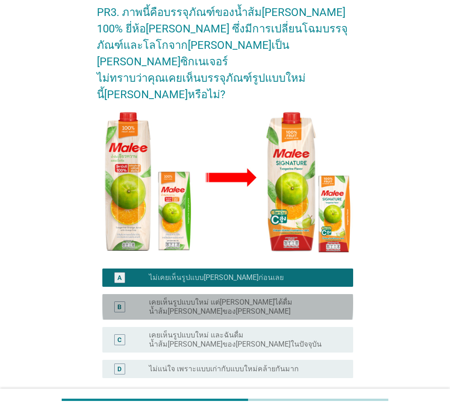
click at [290, 298] on label "เคยเห็นรูปแบบใหม่ แต่[PERSON_NAME]ได้ดื่มน้ำส้ม[PERSON_NAME]ของ[PERSON_NAME]" at bounding box center [244, 307] width 190 height 18
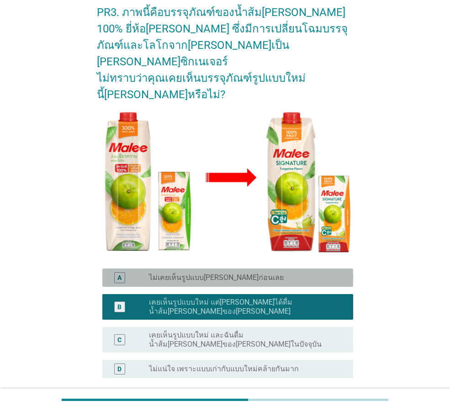
click at [297, 273] on div "radio_button_unchecked ไม่เคยเห็นรูปแบบ[PERSON_NAME]ก่อนเลย" at bounding box center [244, 277] width 190 height 9
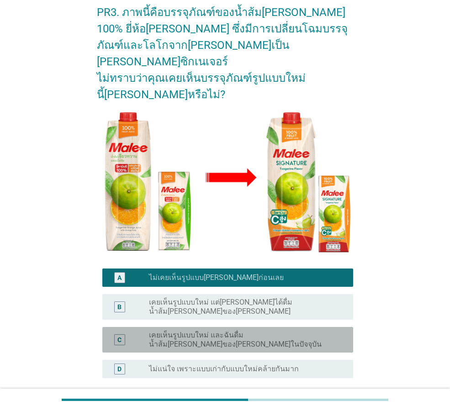
click at [292, 331] on label "เคยเห็นรูปแบบใหม่ และฉันดื่มน้ำส้ม[PERSON_NAME]ของ[PERSON_NAME]ในปัจจุบัน" at bounding box center [244, 340] width 190 height 18
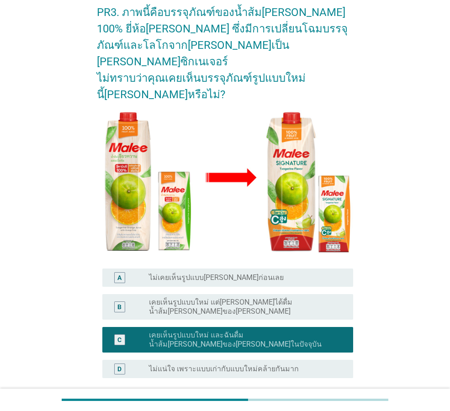
click at [278, 360] on div "D radio_button_unchecked ไม่แน่ใจ เพราะแบบเก่ากับแบบใหม่คล้ายกันมาก" at bounding box center [227, 369] width 251 height 18
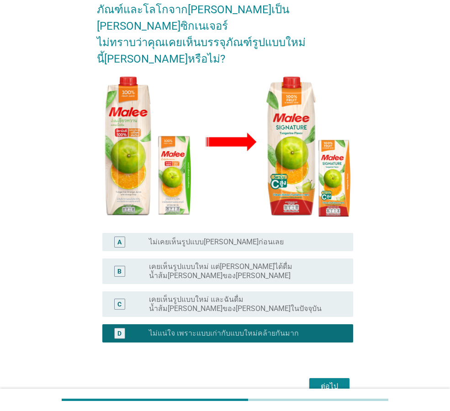
scroll to position [106, 0]
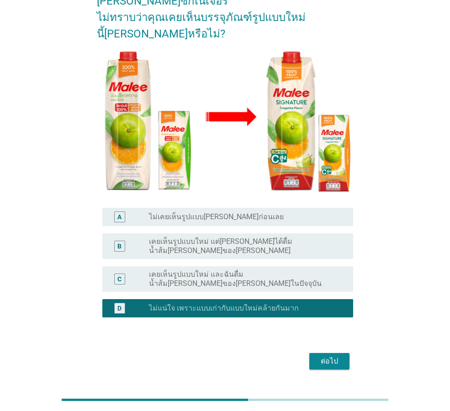
click at [318, 356] on div "ต่อไป" at bounding box center [330, 361] width 26 height 11
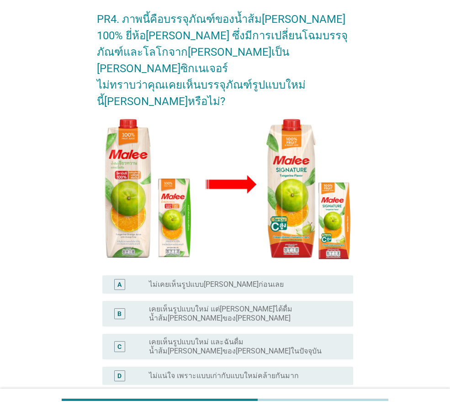
scroll to position [91, 0]
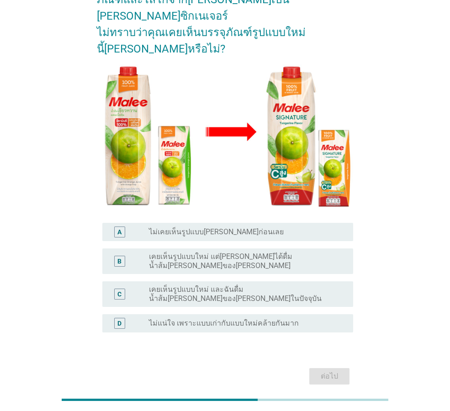
click at [275, 314] on div "D radio_button_unchecked ไม่แน่ใจ เพราะแบบเก่ากับแบบใหม่คล้ายกันมาก" at bounding box center [227, 323] width 251 height 18
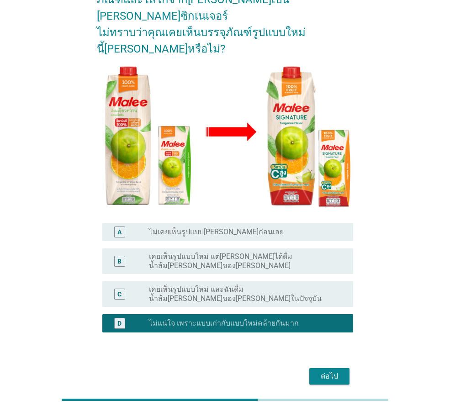
click at [326, 371] on div "ต่อไป" at bounding box center [330, 376] width 26 height 11
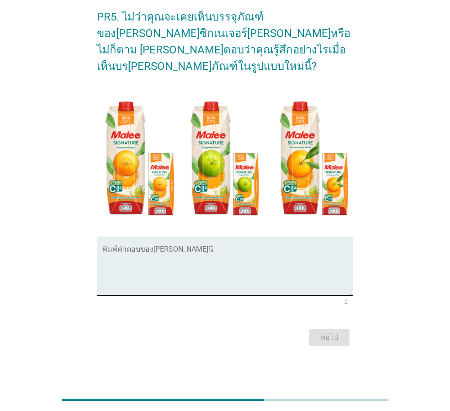
scroll to position [0, 0]
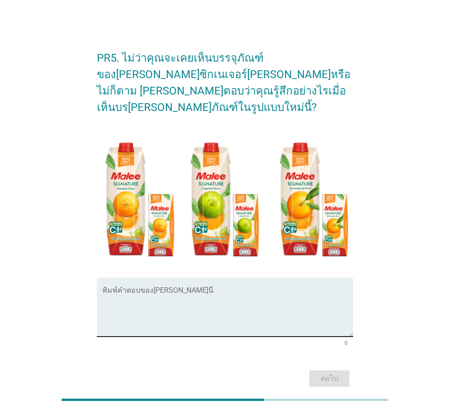
click at [255, 292] on textarea "พิมพ์คำตอบของคุณ ที่นี่" at bounding box center [227, 313] width 251 height 48
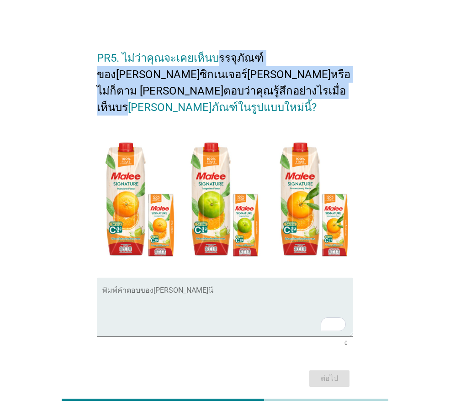
drag, startPoint x: 211, startPoint y: 41, endPoint x: 291, endPoint y: 90, distance: 93.1
click at [291, 90] on h2 "PR5. ไม่ว่าคุณจะเคยเห็นบรรจุภัณฑ์ของ[PERSON_NAME]ซิกเนเจอร์[PERSON_NAME]หรือไม่…" at bounding box center [225, 78] width 256 height 75
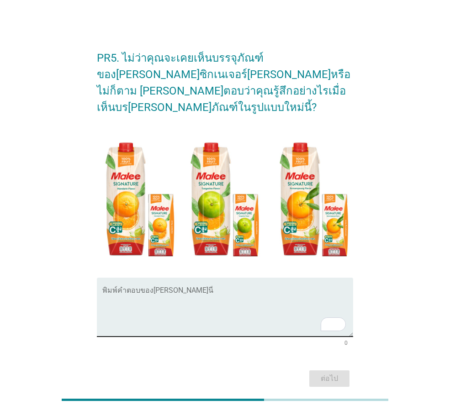
click at [206, 289] on textarea "To enrich screen reader interactions, please activate Accessibility in Grammarl…" at bounding box center [227, 313] width 251 height 48
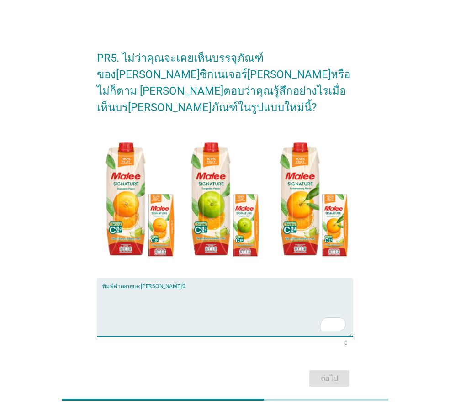
click at [299, 293] on textarea "To enrich screen reader interactions, please activate Accessibility in Grammarl…" at bounding box center [227, 313] width 251 height 48
type textarea "g"
type textarea "l"
type textarea "[PERSON_NAME]มีการไล่สีหลายๆเฉด ให้รู้สึกสดใส"
click at [334, 373] on div "ต่อไป" at bounding box center [330, 378] width 26 height 11
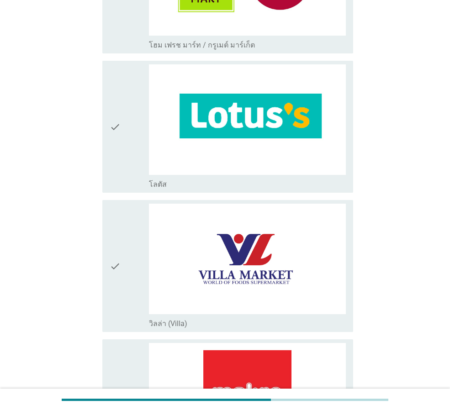
scroll to position [548, 0]
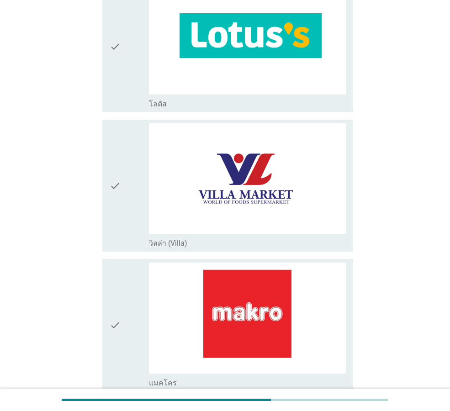
click at [131, 59] on div "check" at bounding box center [129, 46] width 39 height 125
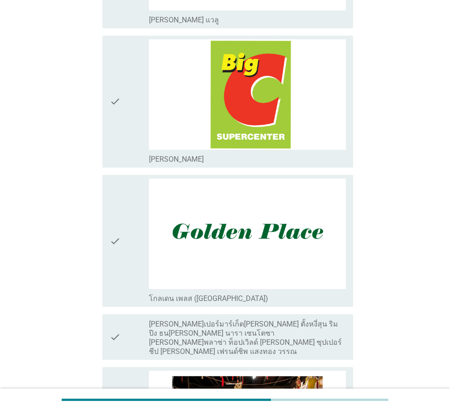
scroll to position [1325, 0]
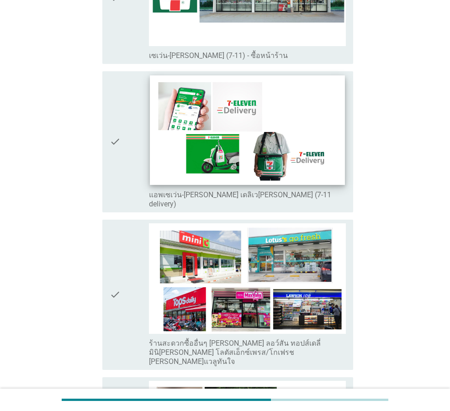
scroll to position [1691, 0]
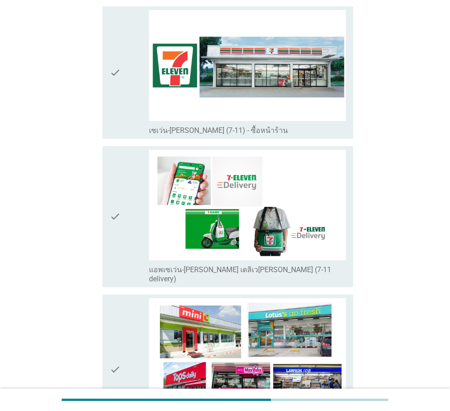
click at [130, 104] on div "check" at bounding box center [129, 72] width 39 height 125
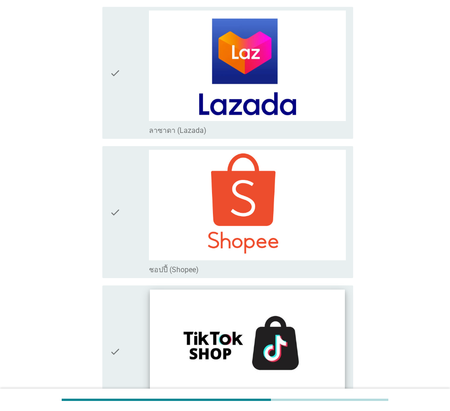
scroll to position [2375, 0]
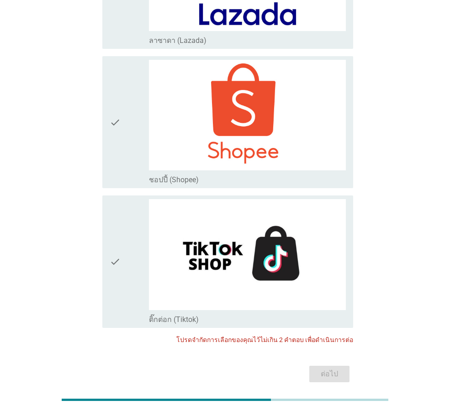
click at [325, 363] on div "ต่อไป" at bounding box center [225, 374] width 256 height 22
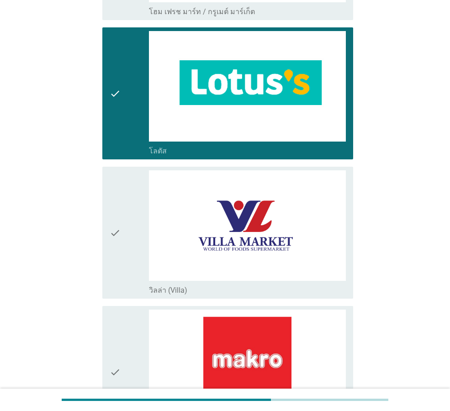
scroll to position [318, 0]
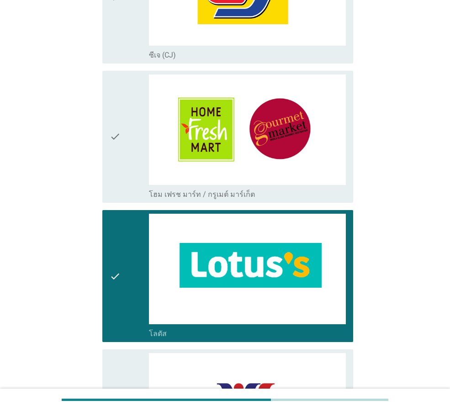
click at [127, 292] on div "check" at bounding box center [129, 276] width 39 height 125
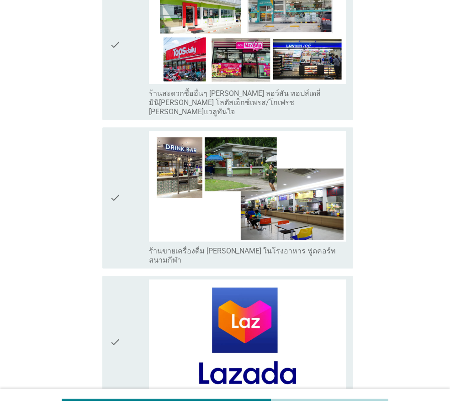
scroll to position [2375, 0]
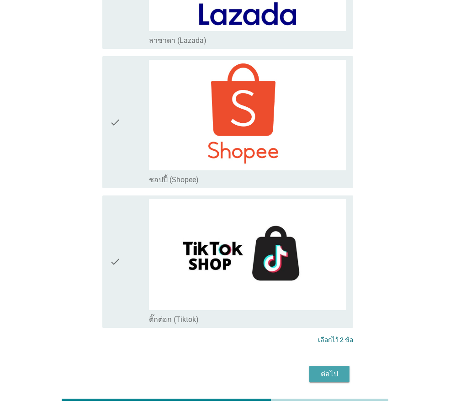
click at [340, 369] on div "ต่อไป" at bounding box center [330, 374] width 26 height 11
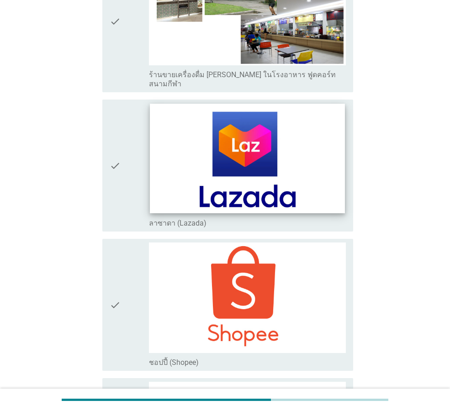
scroll to position [0, 0]
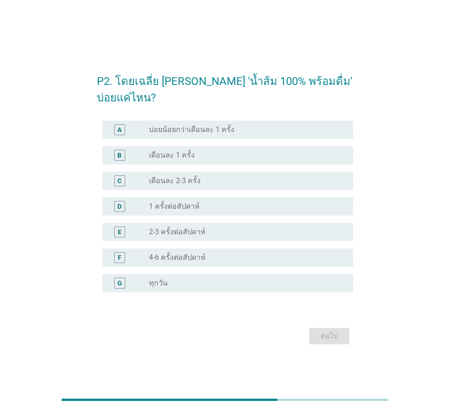
click at [204, 156] on div "radio_button_unchecked เดือนละ 1 ครั้ง" at bounding box center [244, 155] width 190 height 9
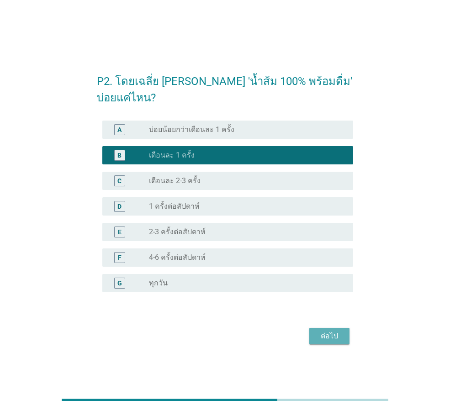
drag, startPoint x: 319, startPoint y: 337, endPoint x: 323, endPoint y: 330, distance: 8.2
click at [319, 338] on div "ต่อไป" at bounding box center [330, 336] width 26 height 11
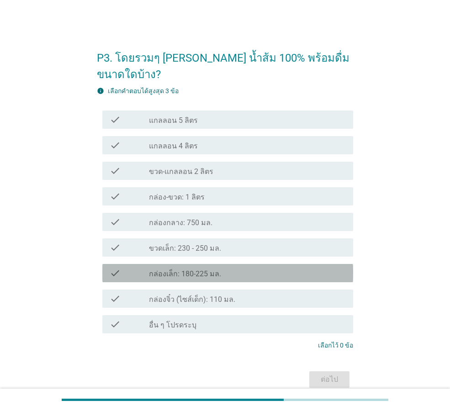
click at [234, 268] on div "check_box_outline_blank กล่องเล็ก: 180-225 มล." at bounding box center [247, 273] width 197 height 11
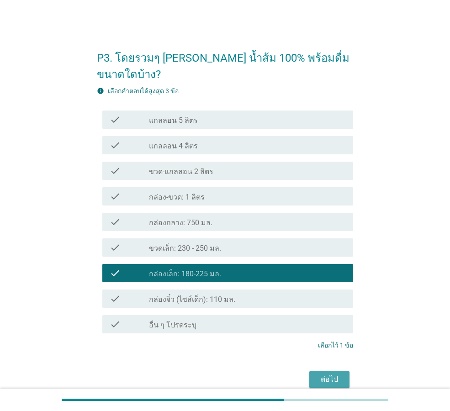
click at [345, 371] on button "ต่อไป" at bounding box center [329, 379] width 40 height 16
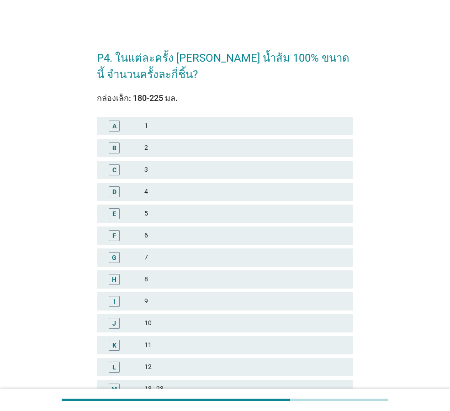
click at [244, 278] on div "8" at bounding box center [245, 279] width 202 height 11
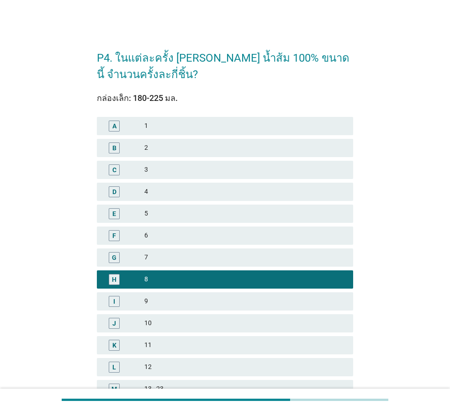
scroll to position [130, 0]
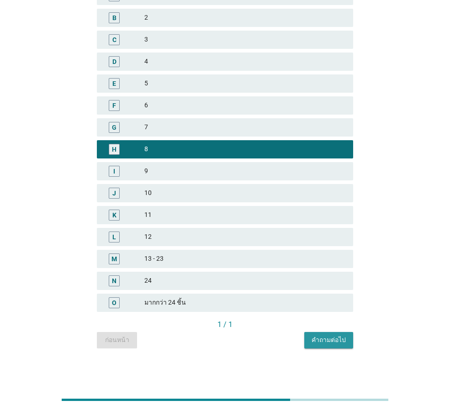
click at [326, 337] on div "คำถามต่อไป" at bounding box center [329, 340] width 34 height 10
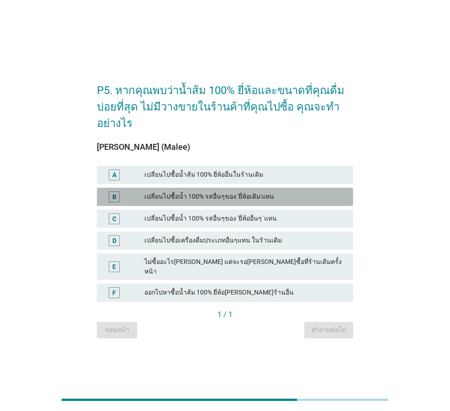
click at [274, 202] on div "เปลี่ยนไปซื้อน้ำ 100% รสอื่นๆของ 'ยี่ห้อเดิม'แทน" at bounding box center [245, 196] width 202 height 11
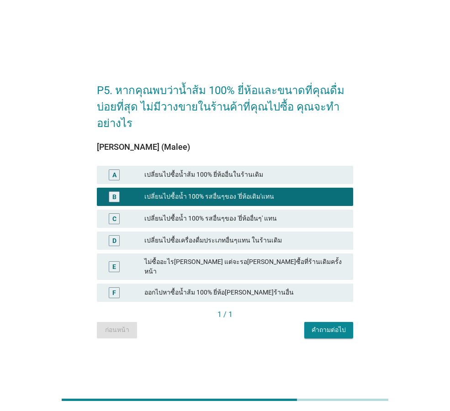
click at [275, 222] on div "เปลี่ยนไปซื้อน้ำ 100% รสอื่นๆของ 'ยี่ห้ออื่นๆ' แทน" at bounding box center [245, 218] width 202 height 11
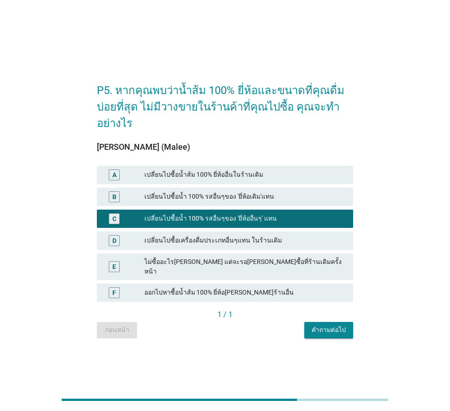
click at [278, 202] on div "เปลี่ยนไปซื้อน้ำ 100% รสอื่นๆของ 'ยี่ห้อเดิม'แทน" at bounding box center [245, 196] width 202 height 11
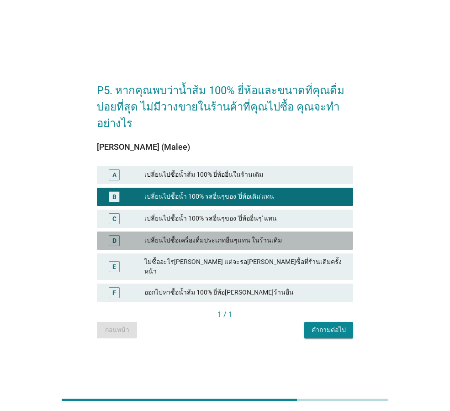
click at [282, 245] on div "เปลี่ยนไปซื้อเครื่องดื่มประเภทอื่นๆแทน ในร้านเดิม" at bounding box center [245, 240] width 202 height 11
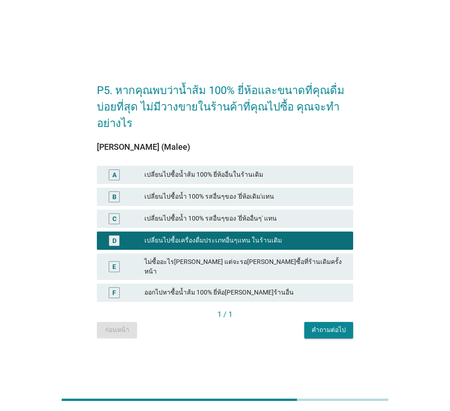
click at [283, 224] on div "เปลี่ยนไปซื้อน้ำ 100% รสอื่นๆของ 'ยี่ห้ออื่นๆ' แทน" at bounding box center [245, 218] width 202 height 11
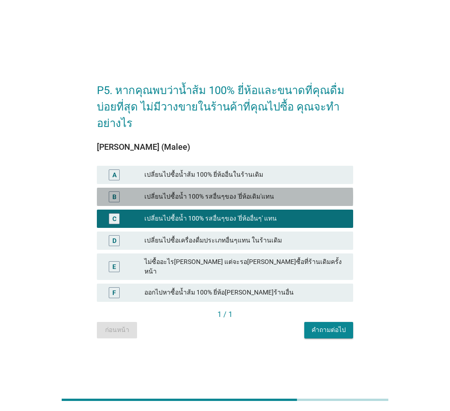
click at [276, 202] on div "เปลี่ยนไปซื้อน้ำ 100% รสอื่นๆของ 'ยี่ห้อเดิม'แทน" at bounding box center [245, 196] width 202 height 11
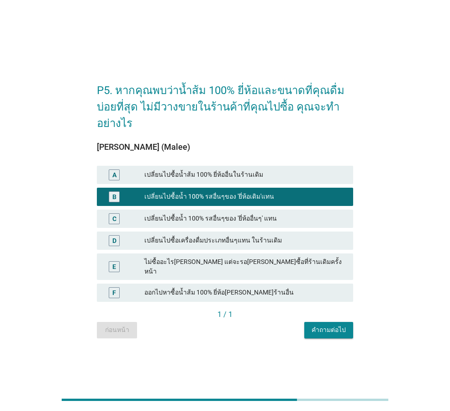
click at [272, 236] on div "D เปลี่ยนไปซื้อเครื่องดื่มประเภทอื่นๆแทน ในร้านเดิม" at bounding box center [225, 241] width 256 height 18
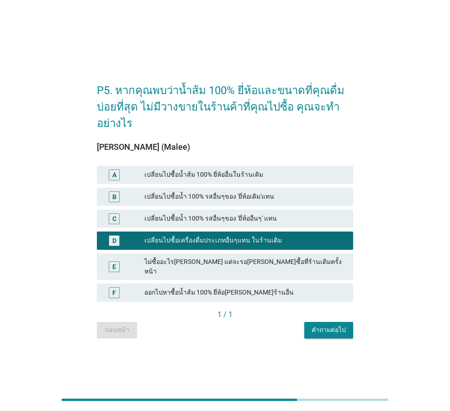
click at [251, 214] on div "C เปลี่ยนไปซื้อน้ำ 100% รสอื่นๆของ 'ยี่ห้ออื่นๆ' แทน" at bounding box center [225, 219] width 256 height 18
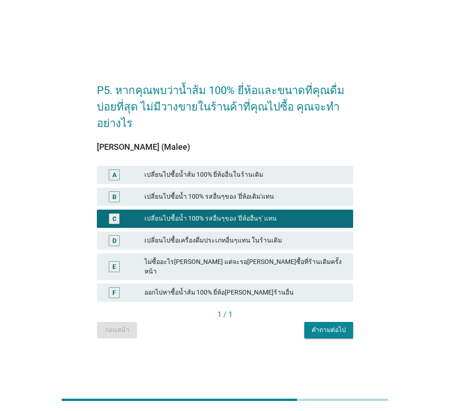
click at [271, 241] on div "เปลี่ยนไปซื้อเครื่องดื่มประเภทอื่นๆแทน ในร้านเดิม" at bounding box center [245, 240] width 202 height 11
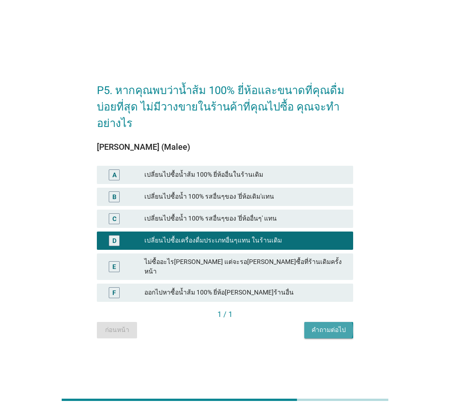
click at [320, 322] on button "คำถามต่อไป" at bounding box center [328, 330] width 49 height 16
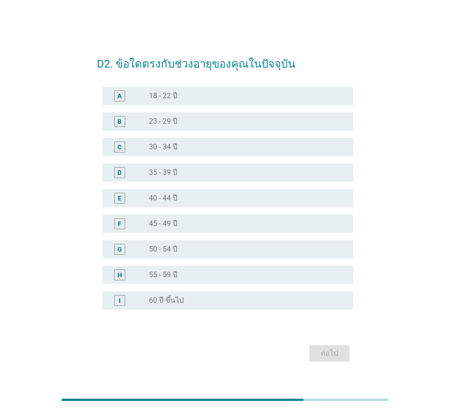
click at [203, 141] on div "C radio_button_unchecked 30 - 34 ปี" at bounding box center [227, 147] width 251 height 18
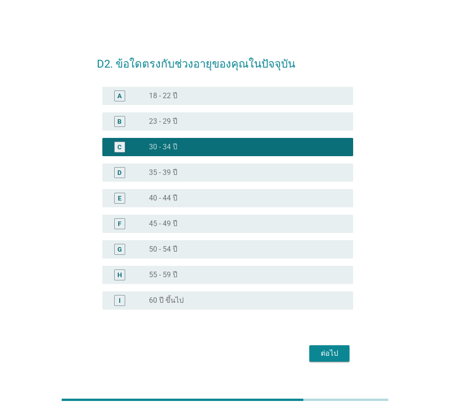
click at [335, 354] on div "ต่อไป" at bounding box center [330, 353] width 26 height 11
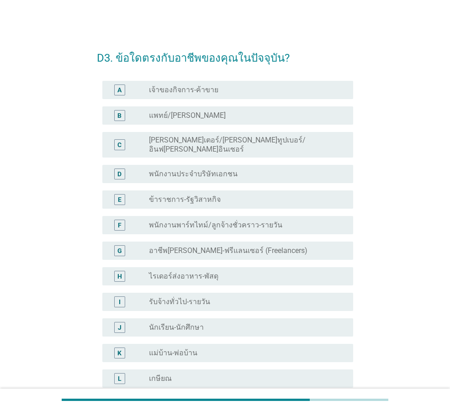
click at [226, 172] on div "radio_button_unchecked พนักงานประจำบริษัทเอกชน" at bounding box center [247, 174] width 197 height 11
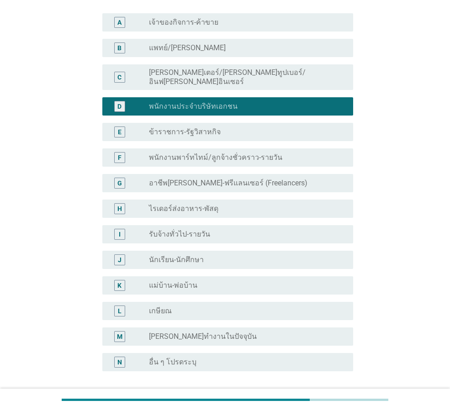
scroll to position [138, 0]
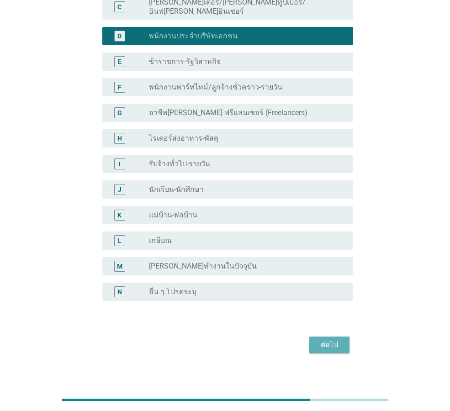
click at [329, 339] on div "ต่อไป" at bounding box center [330, 344] width 26 height 11
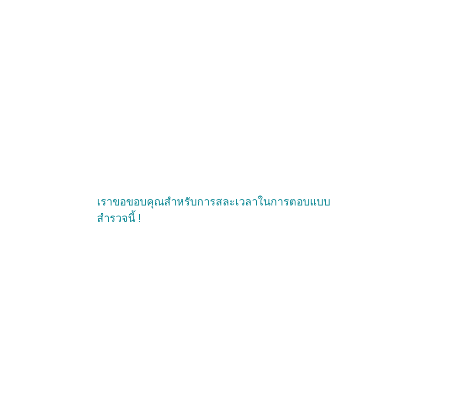
scroll to position [0, 0]
